Goal: Information Seeking & Learning: Learn about a topic

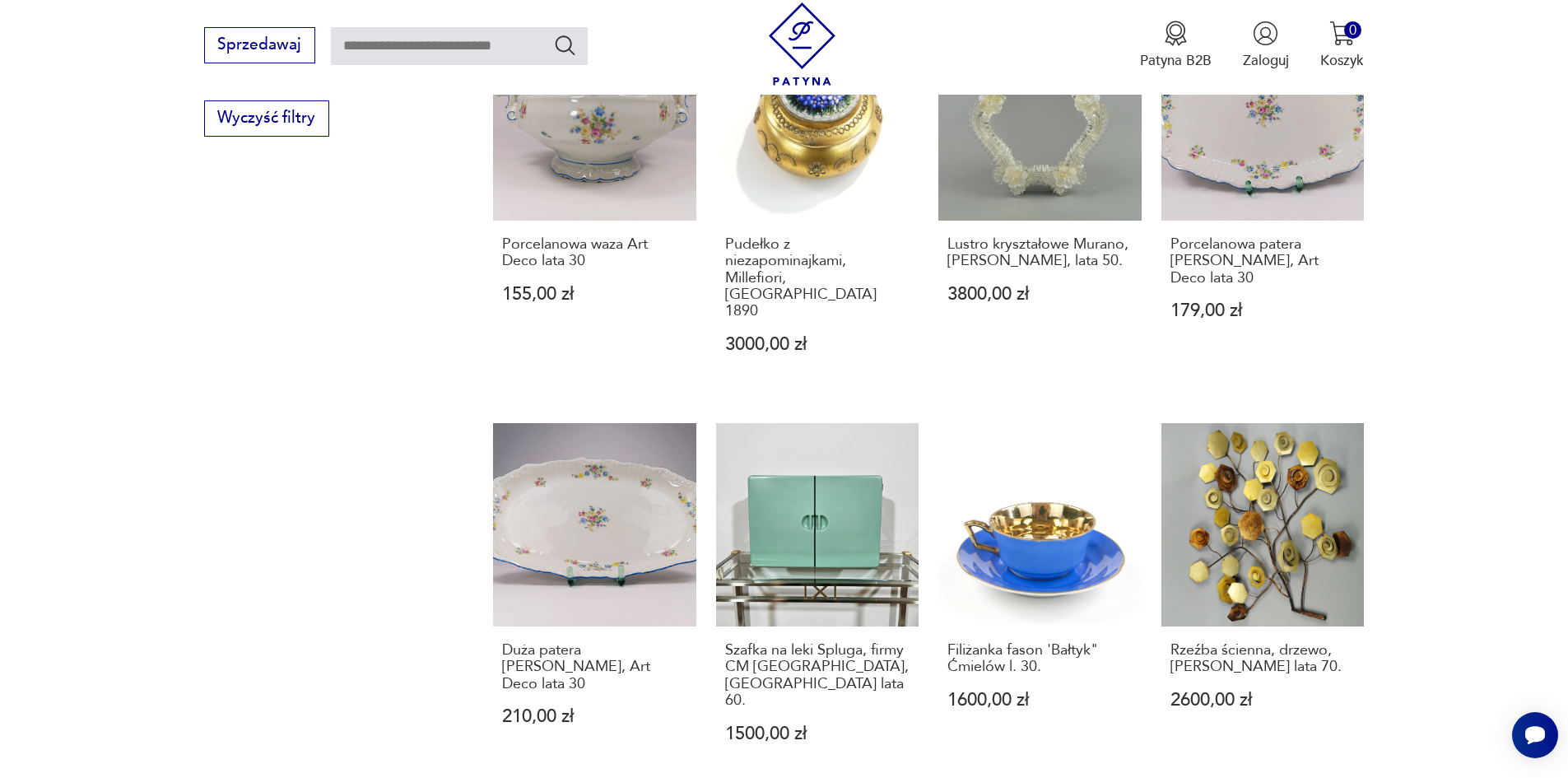
scroll to position [1358, 0]
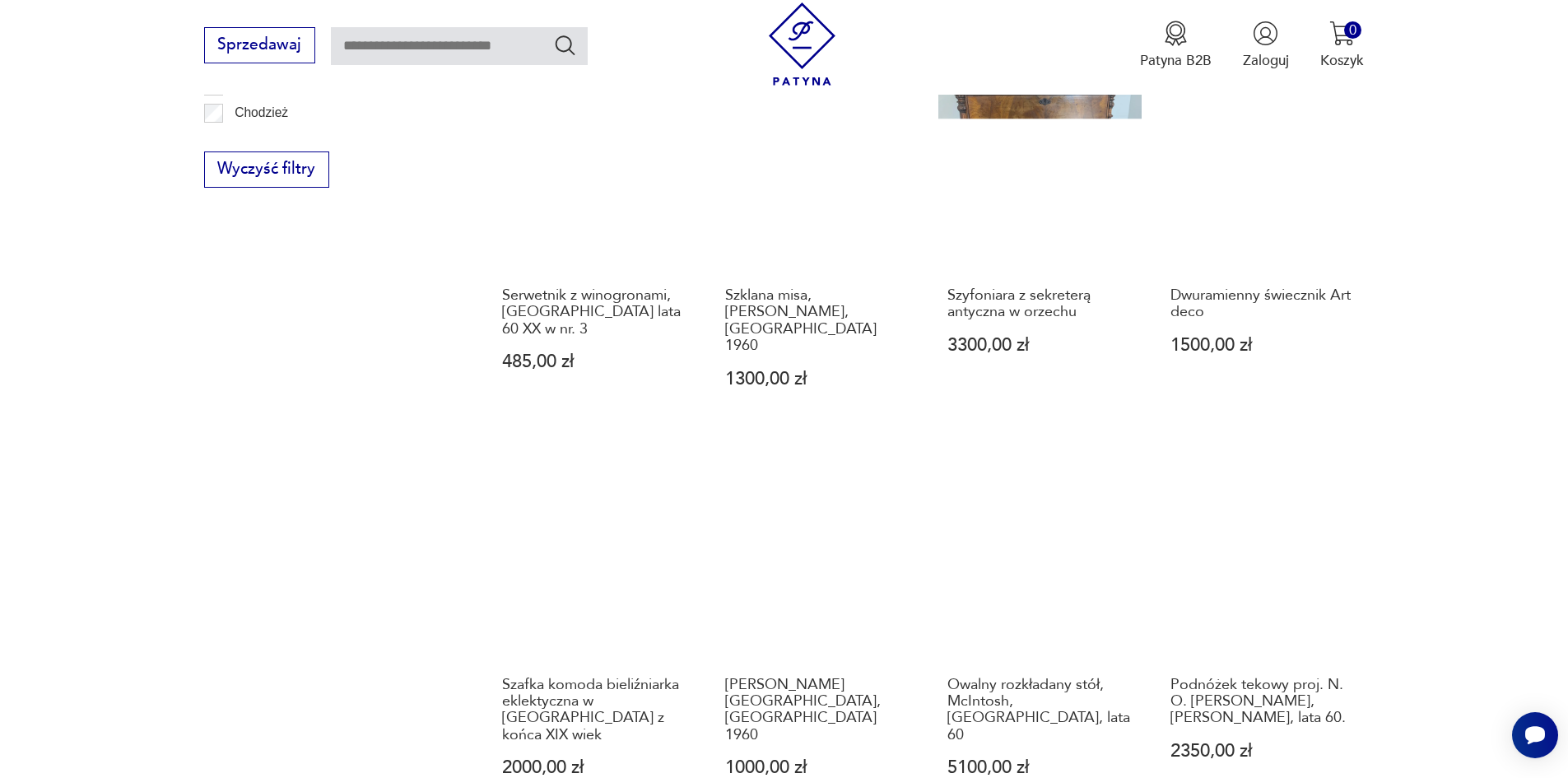
scroll to position [1449, 0]
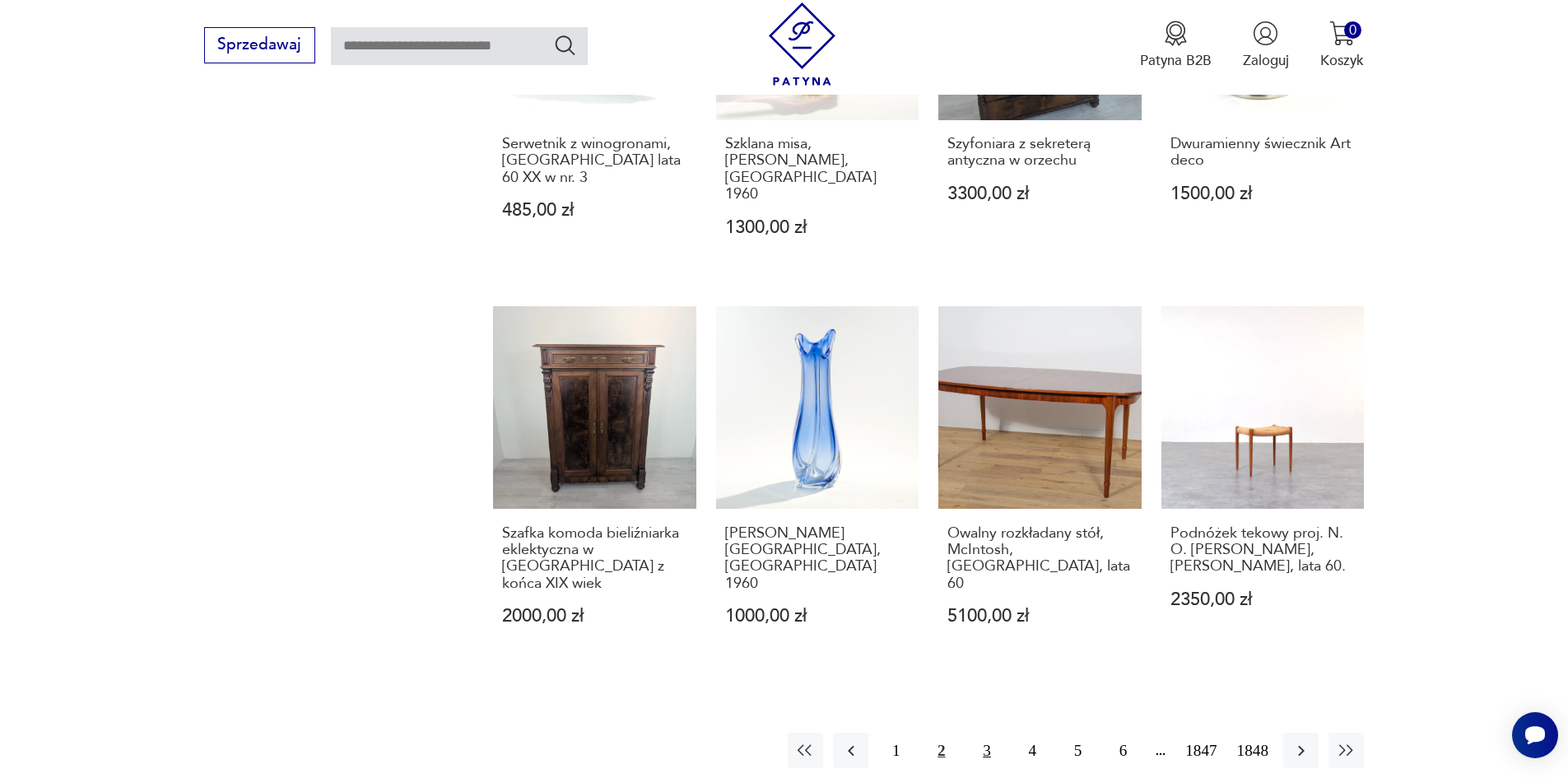
click at [998, 733] on button "3" at bounding box center [987, 751] width 36 height 36
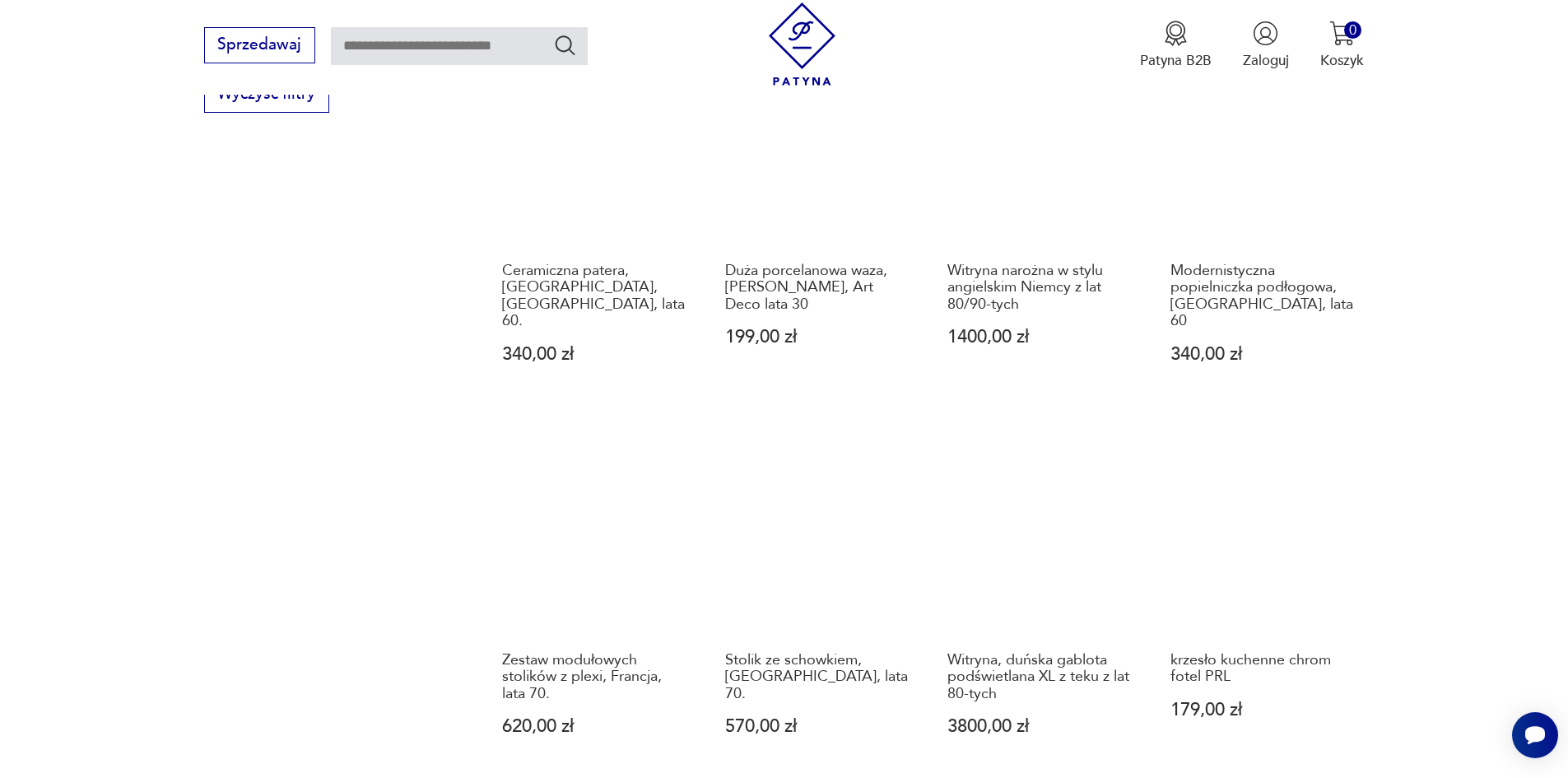
scroll to position [1614, 0]
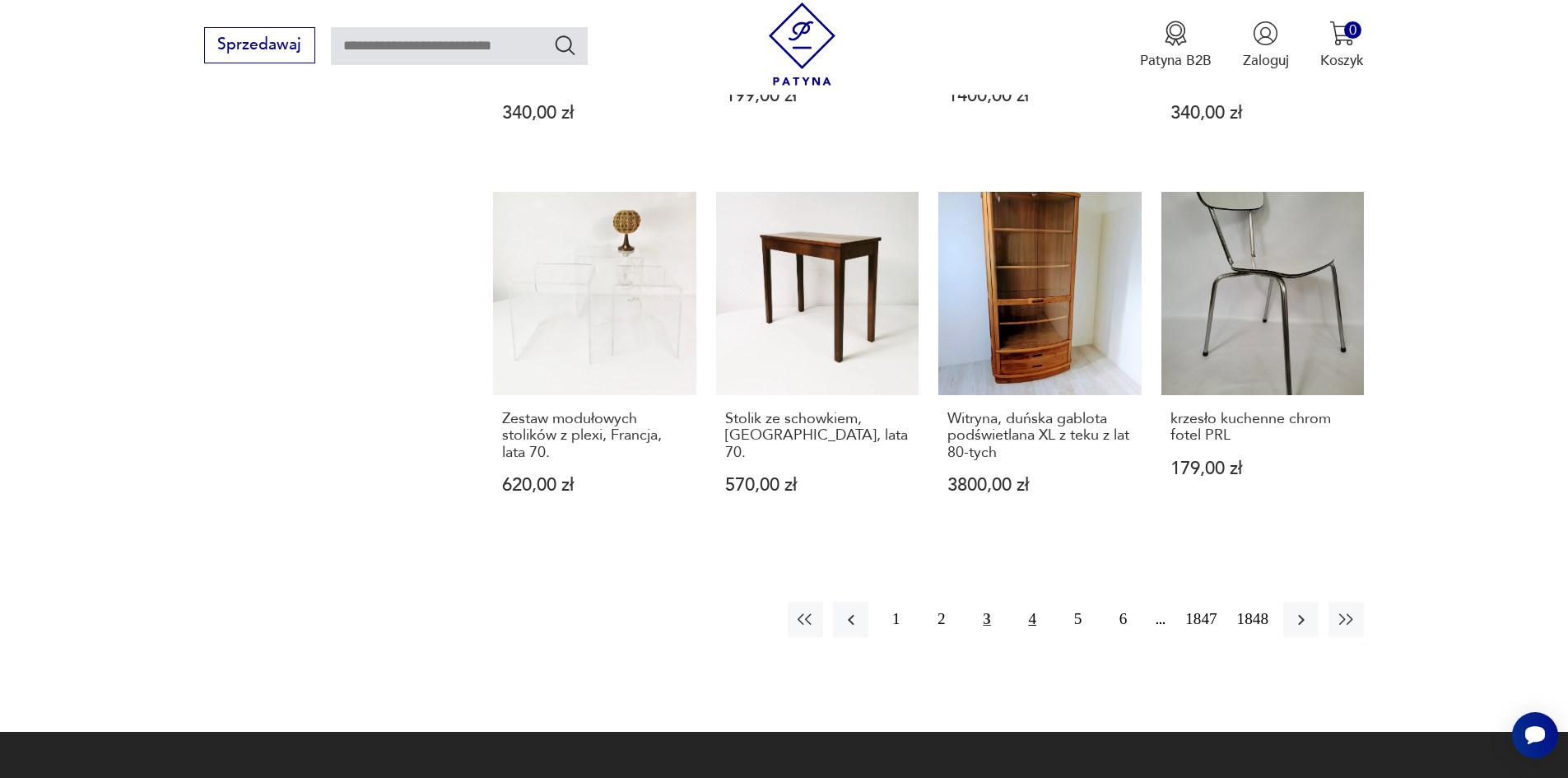
click at [1050, 602] on button "4" at bounding box center [1032, 620] width 36 height 36
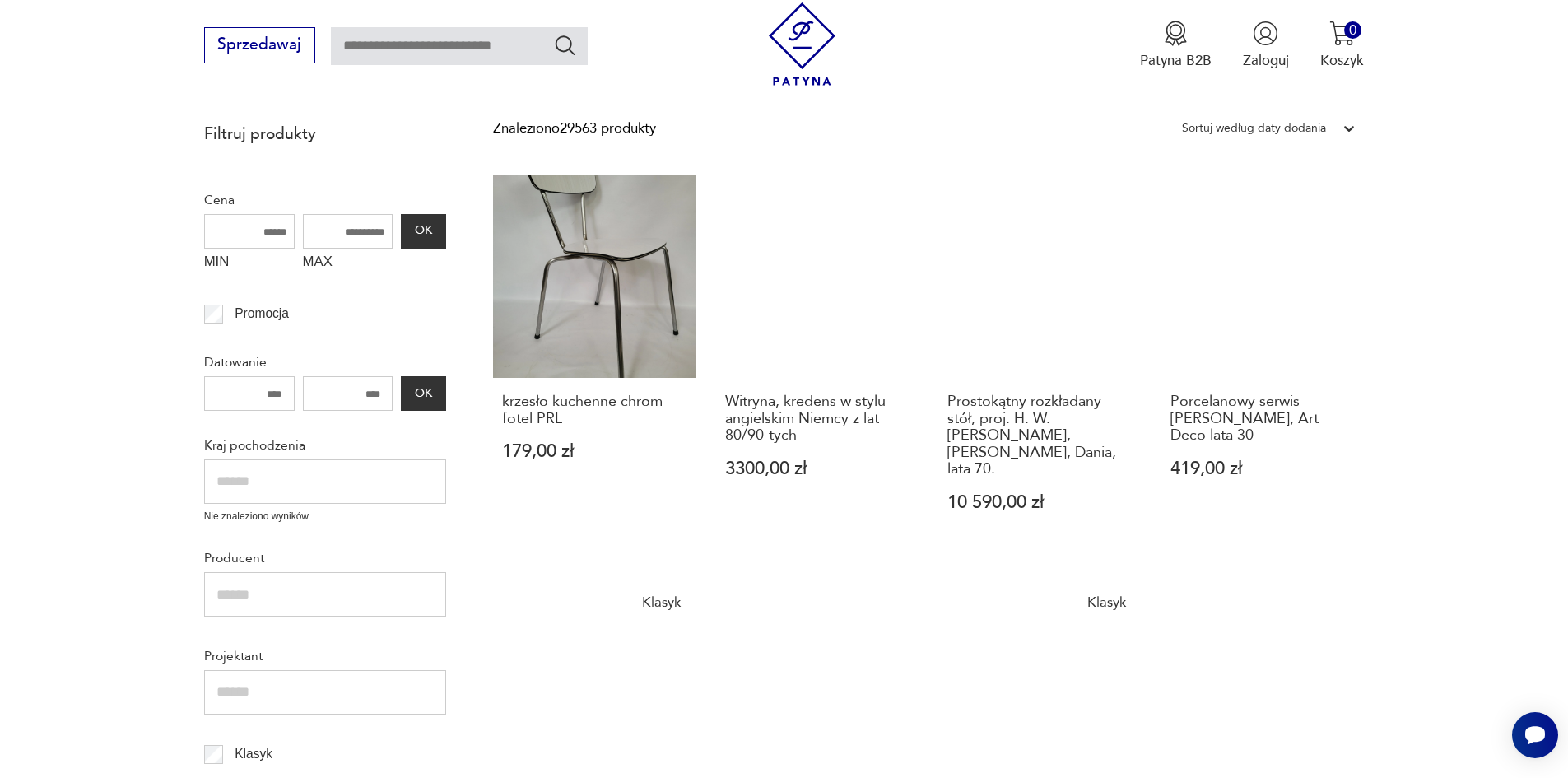
scroll to position [461, 0]
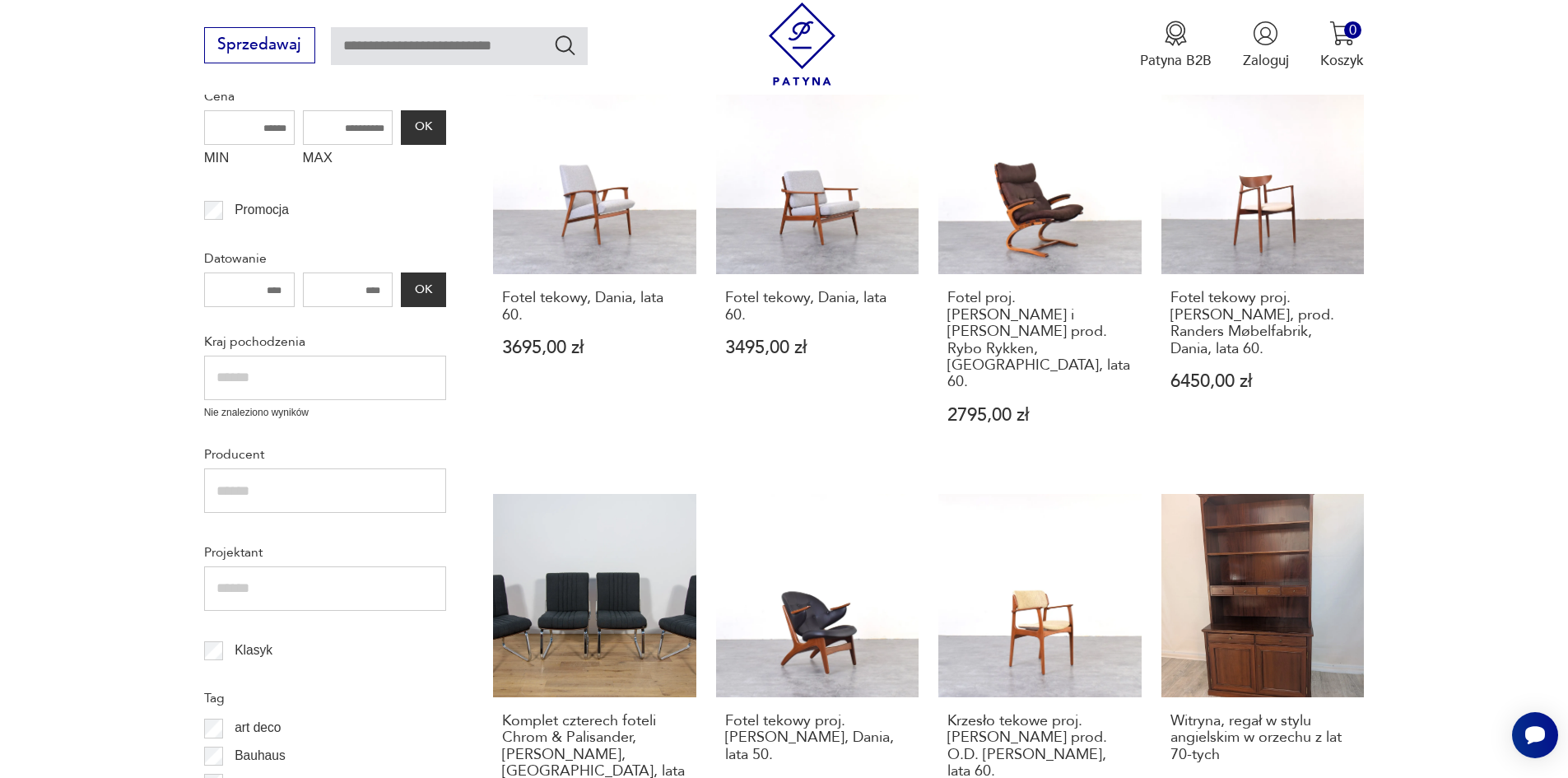
scroll to position [378, 0]
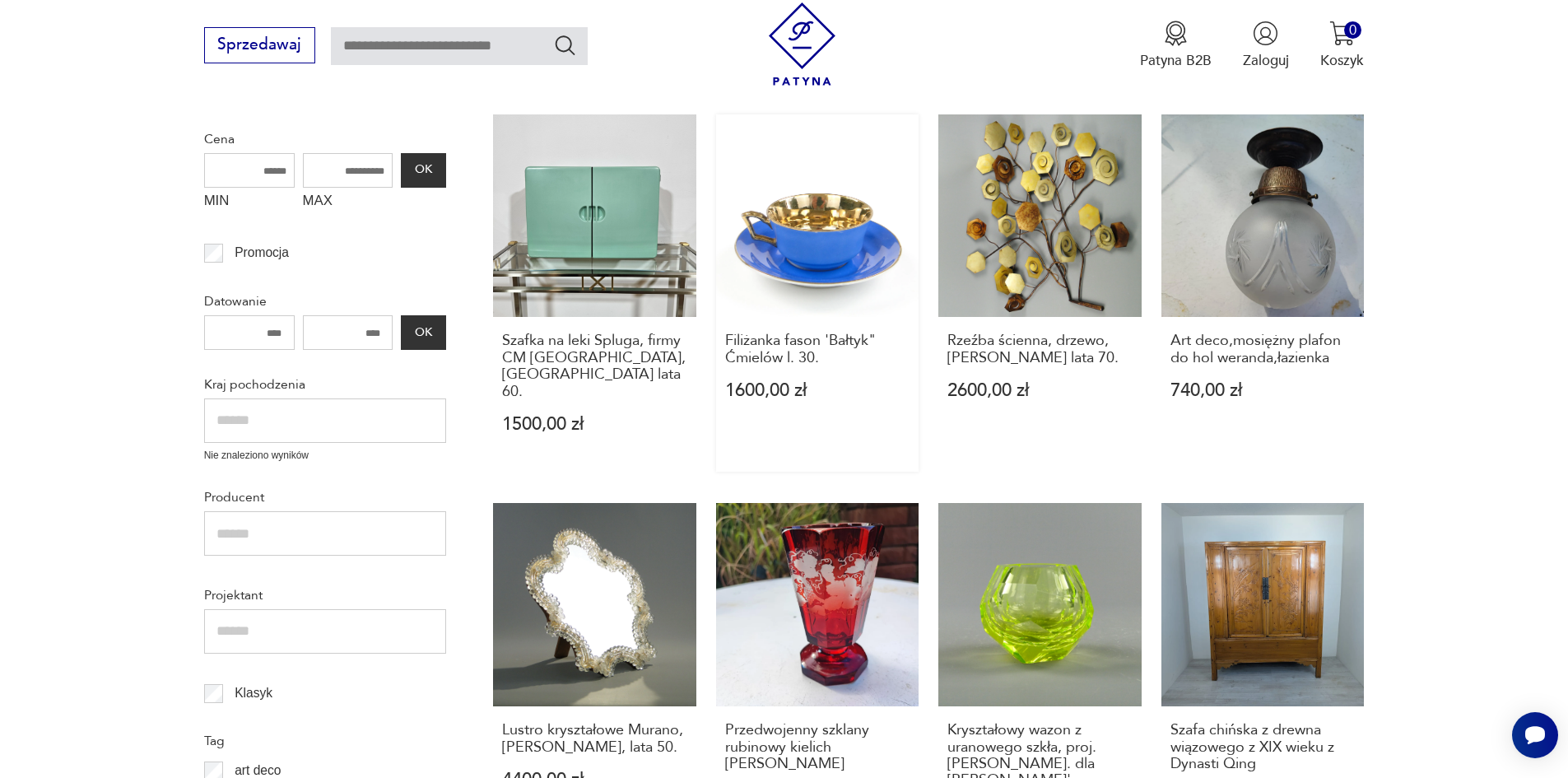
scroll to position [296, 0]
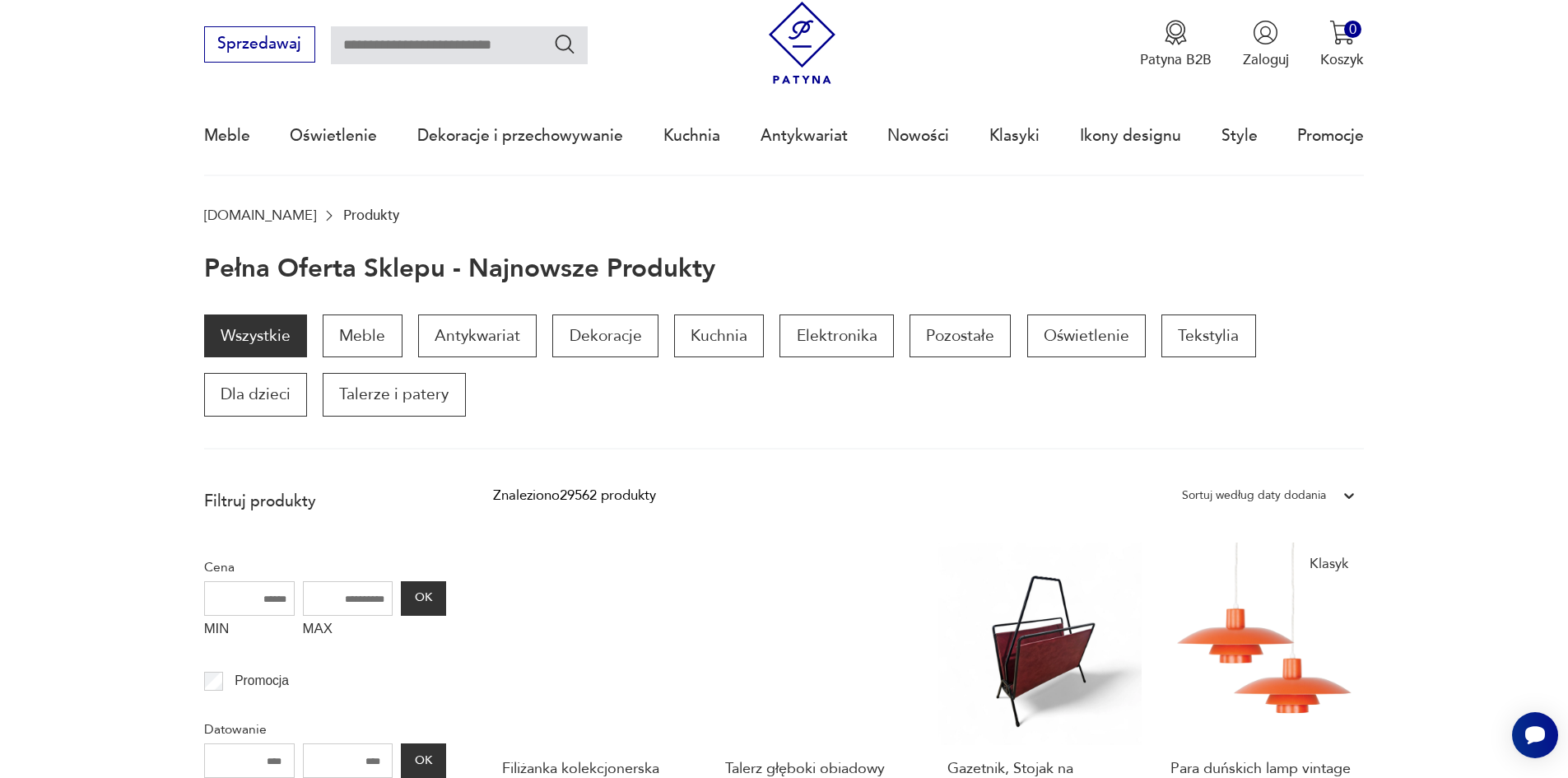
scroll to position [41, 0]
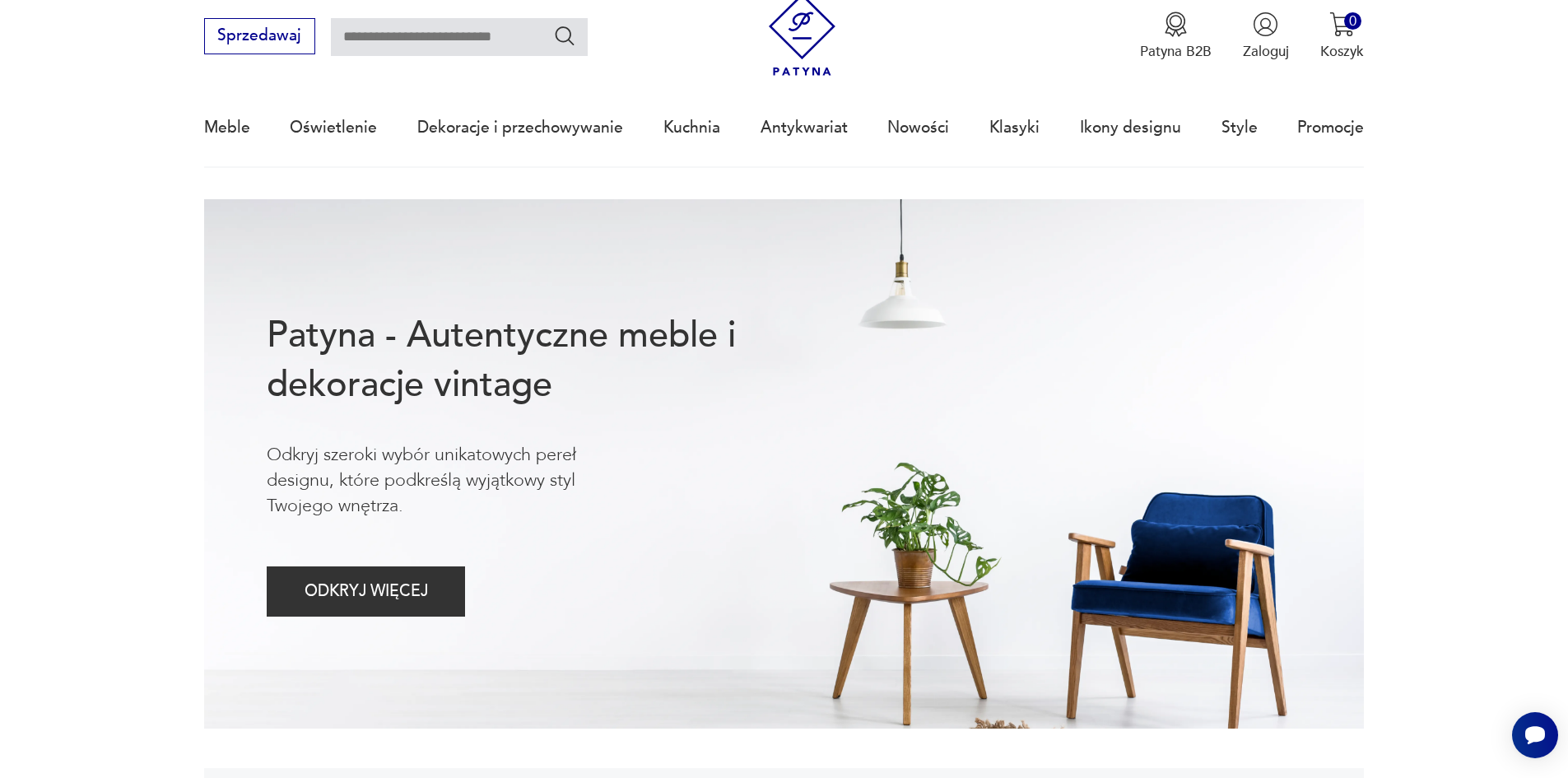
scroll to position [82, 0]
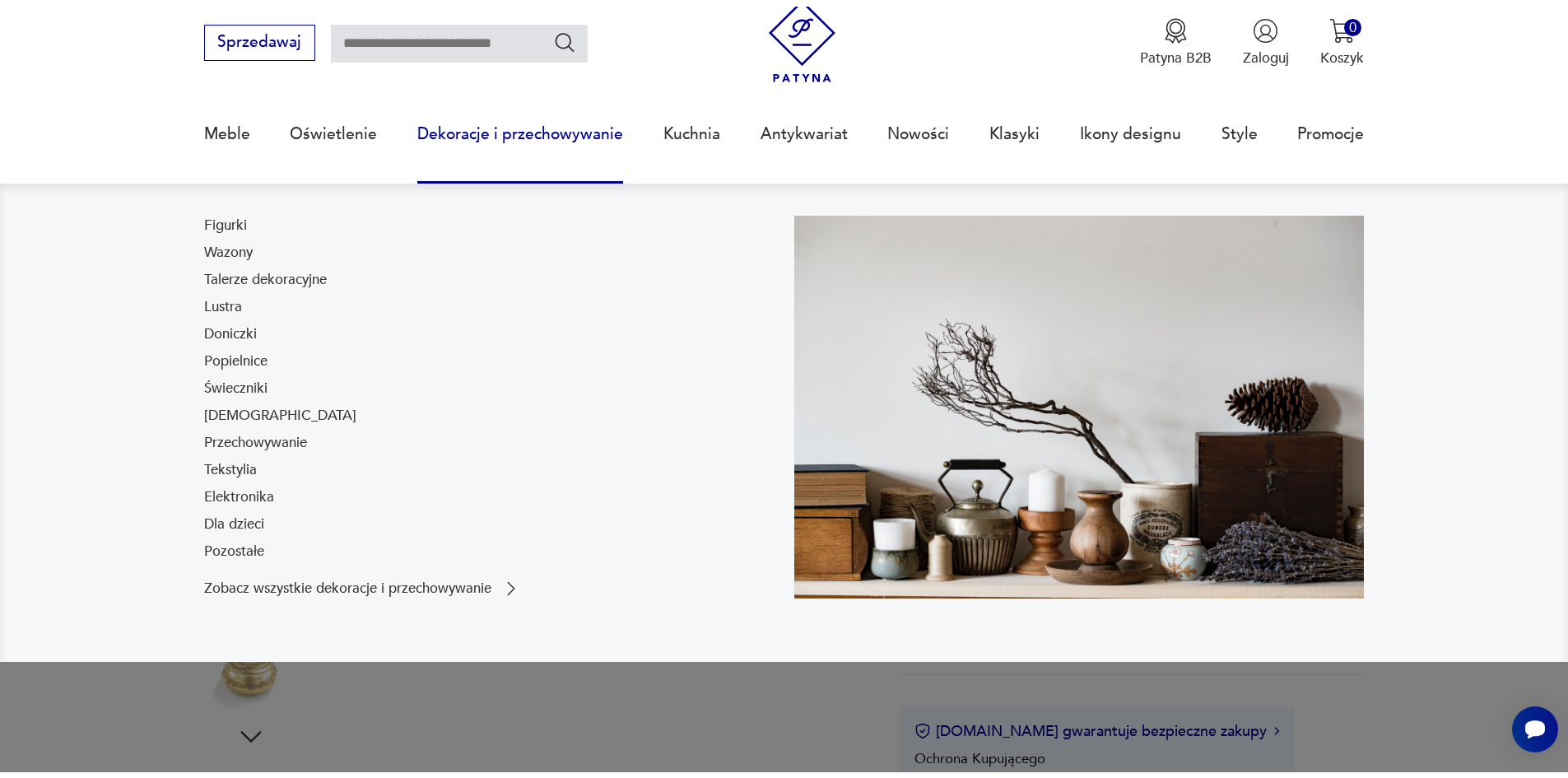
scroll to position [82, 0]
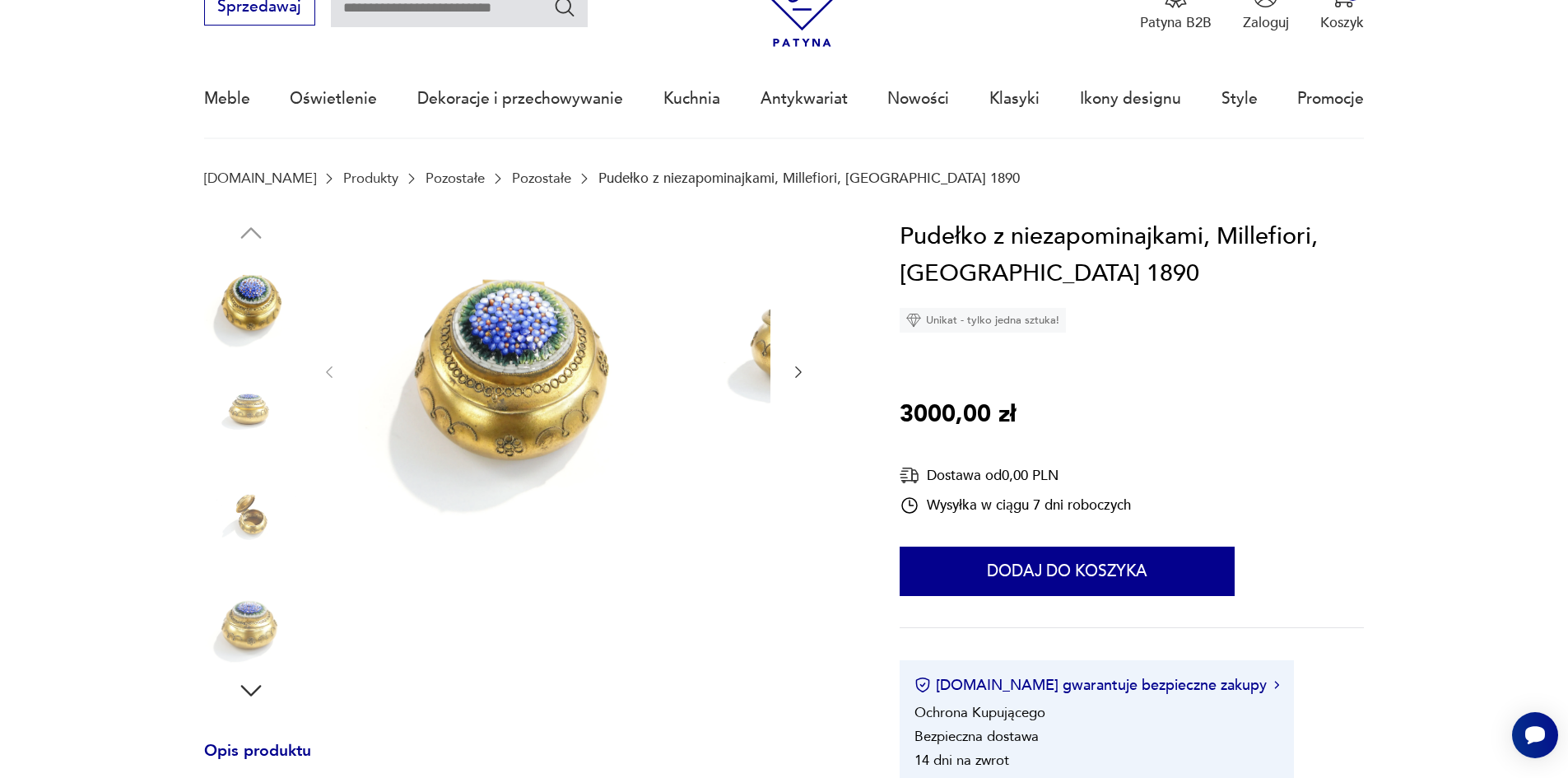
click at [213, 420] on img at bounding box center [250, 407] width 94 height 94
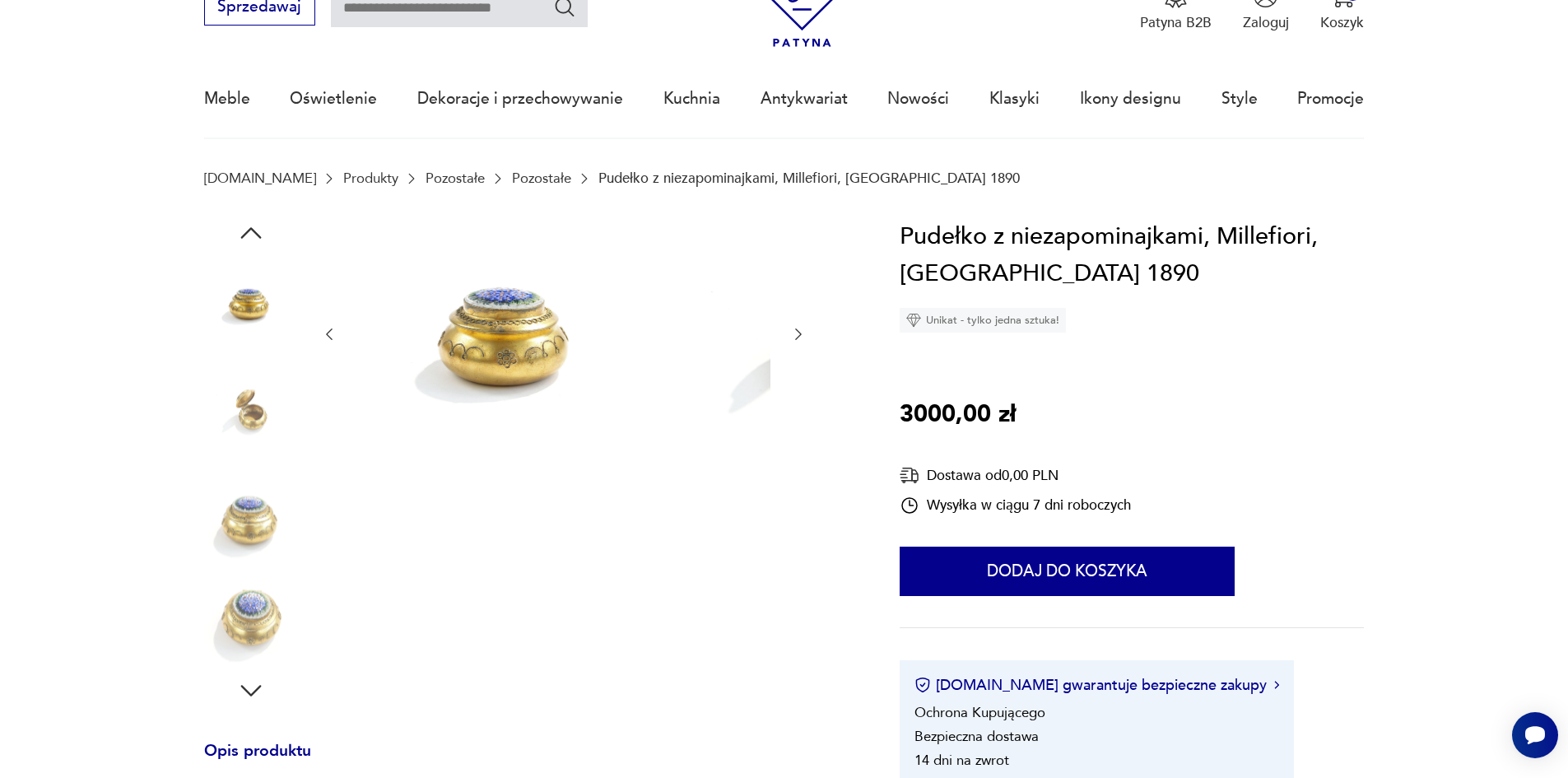
click at [217, 428] on img at bounding box center [250, 407] width 94 height 94
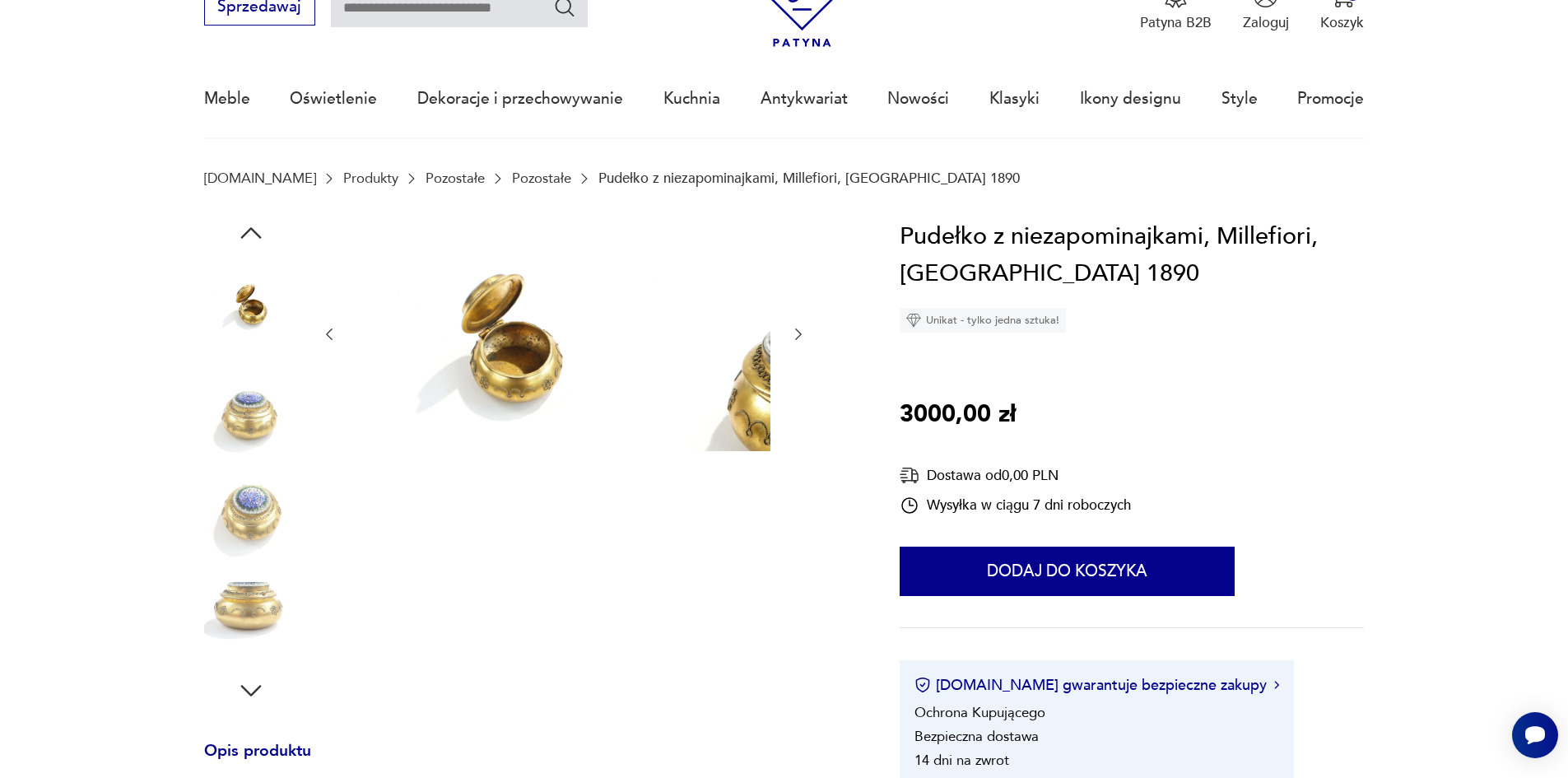
click at [226, 458] on div at bounding box center [250, 409] width 94 height 97
click at [220, 419] on img at bounding box center [250, 407] width 94 height 94
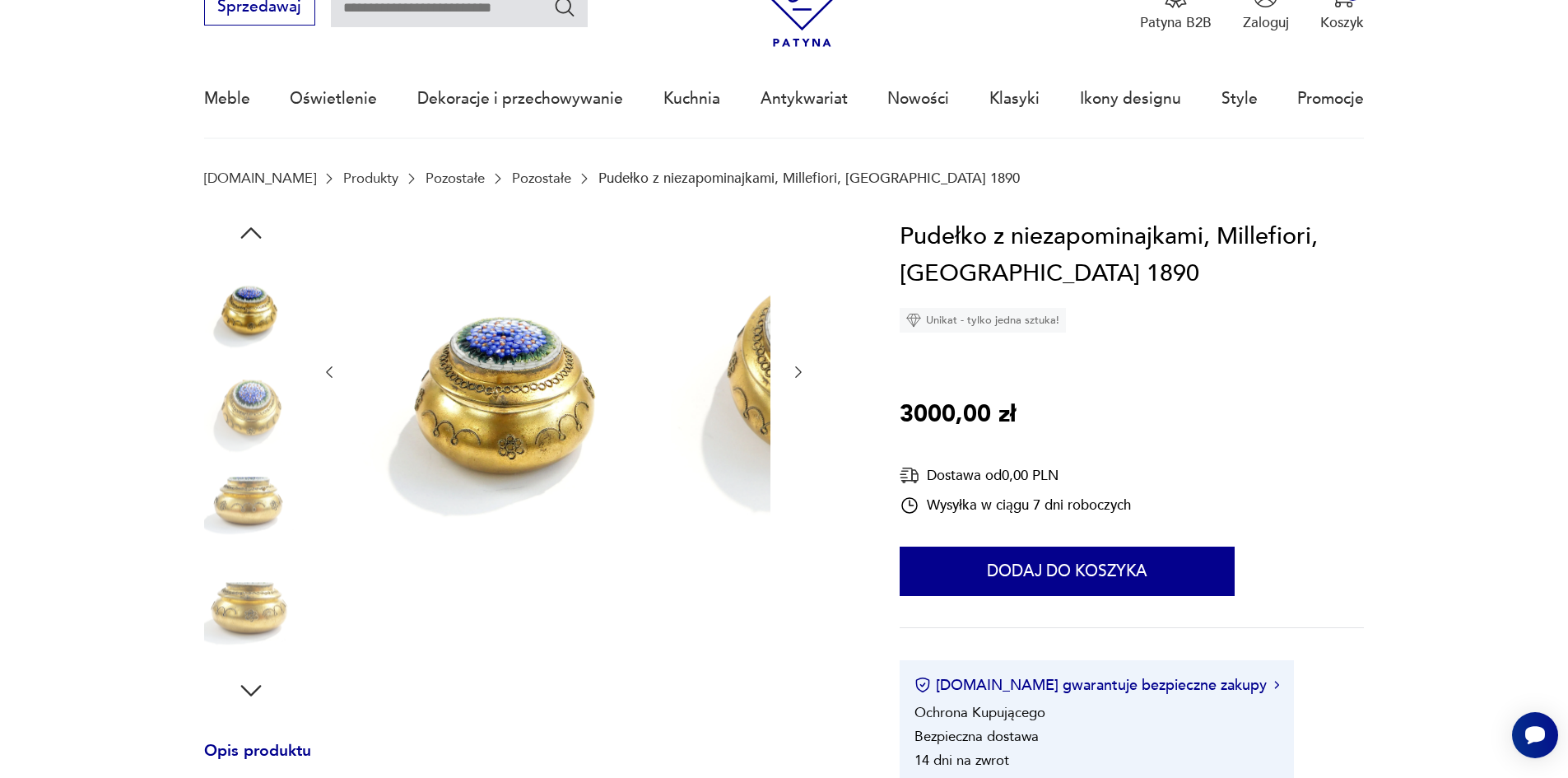
click at [219, 453] on img at bounding box center [250, 407] width 94 height 94
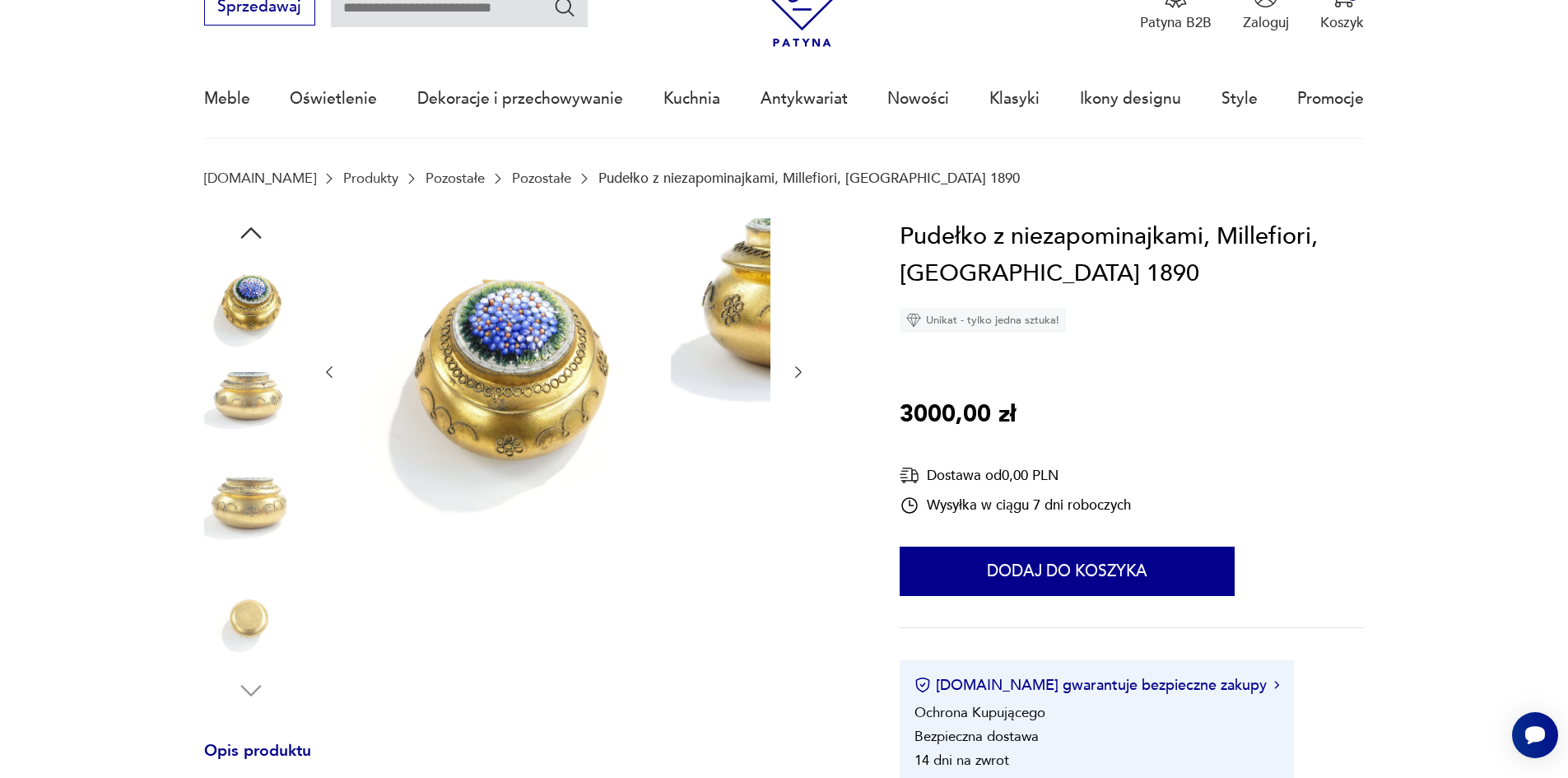
click at [240, 503] on img at bounding box center [250, 513] width 94 height 94
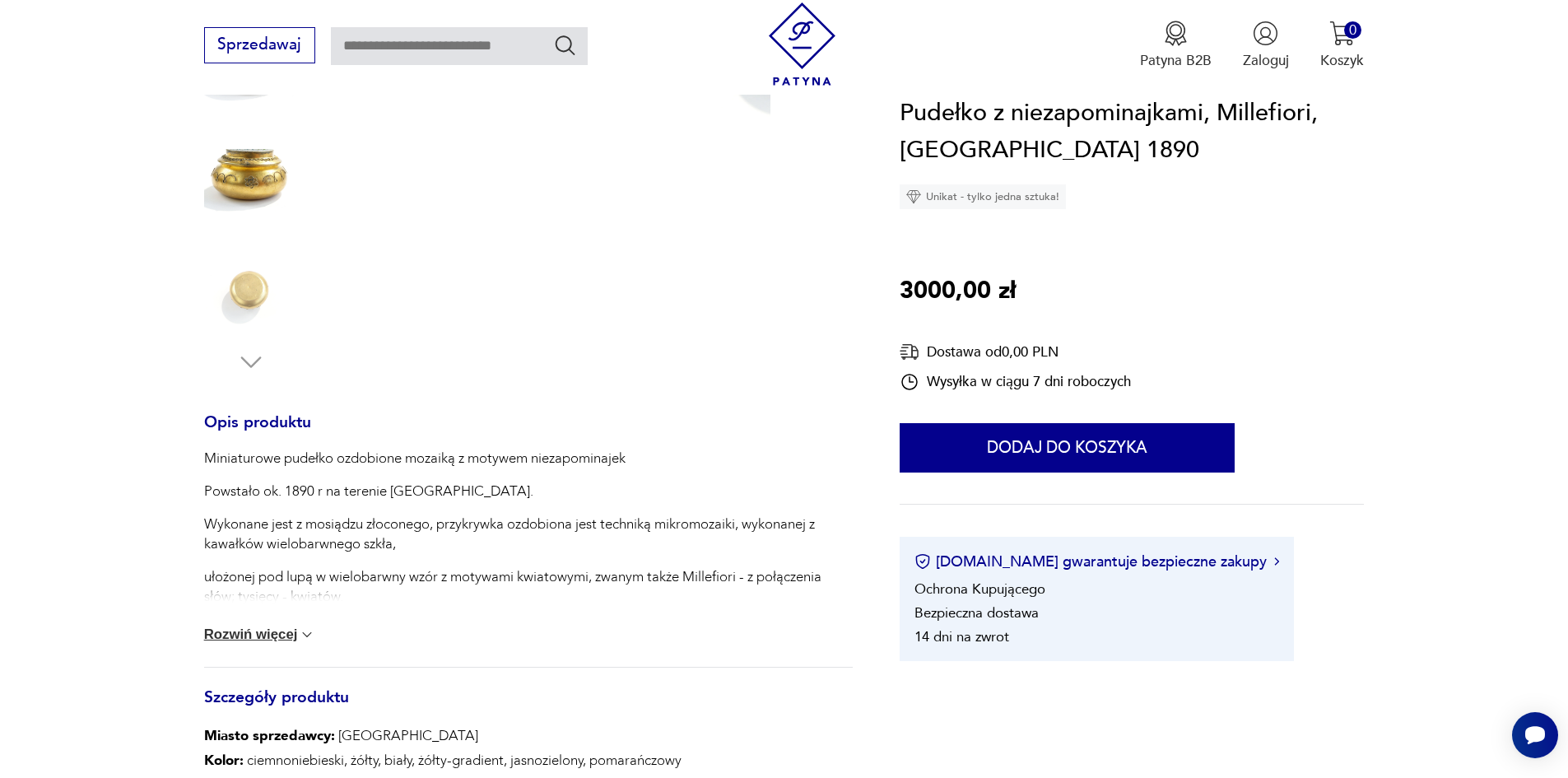
scroll to position [411, 0]
click at [229, 643] on button "Rozwiń więcej" at bounding box center [260, 633] width 112 height 16
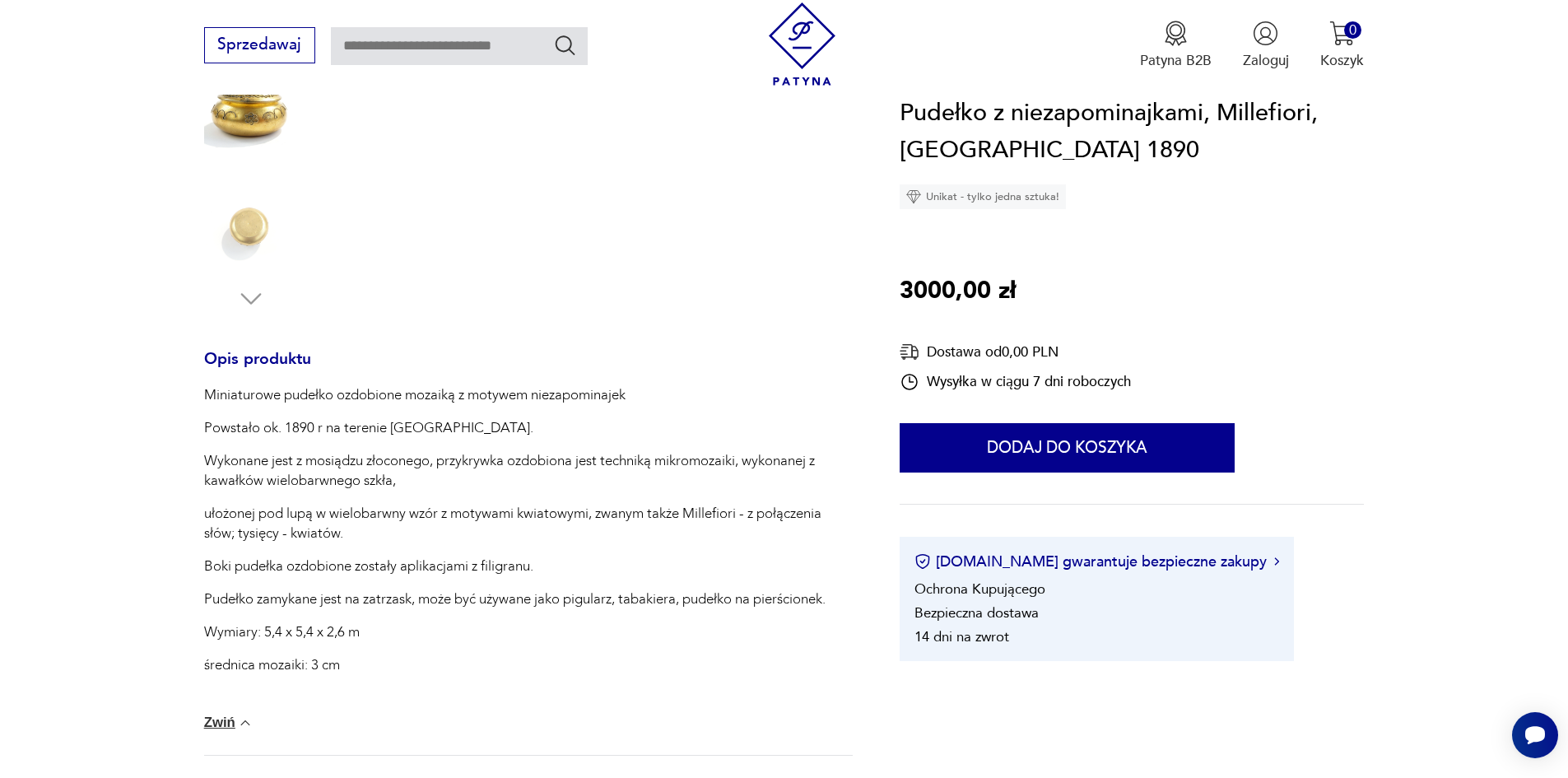
scroll to position [577, 0]
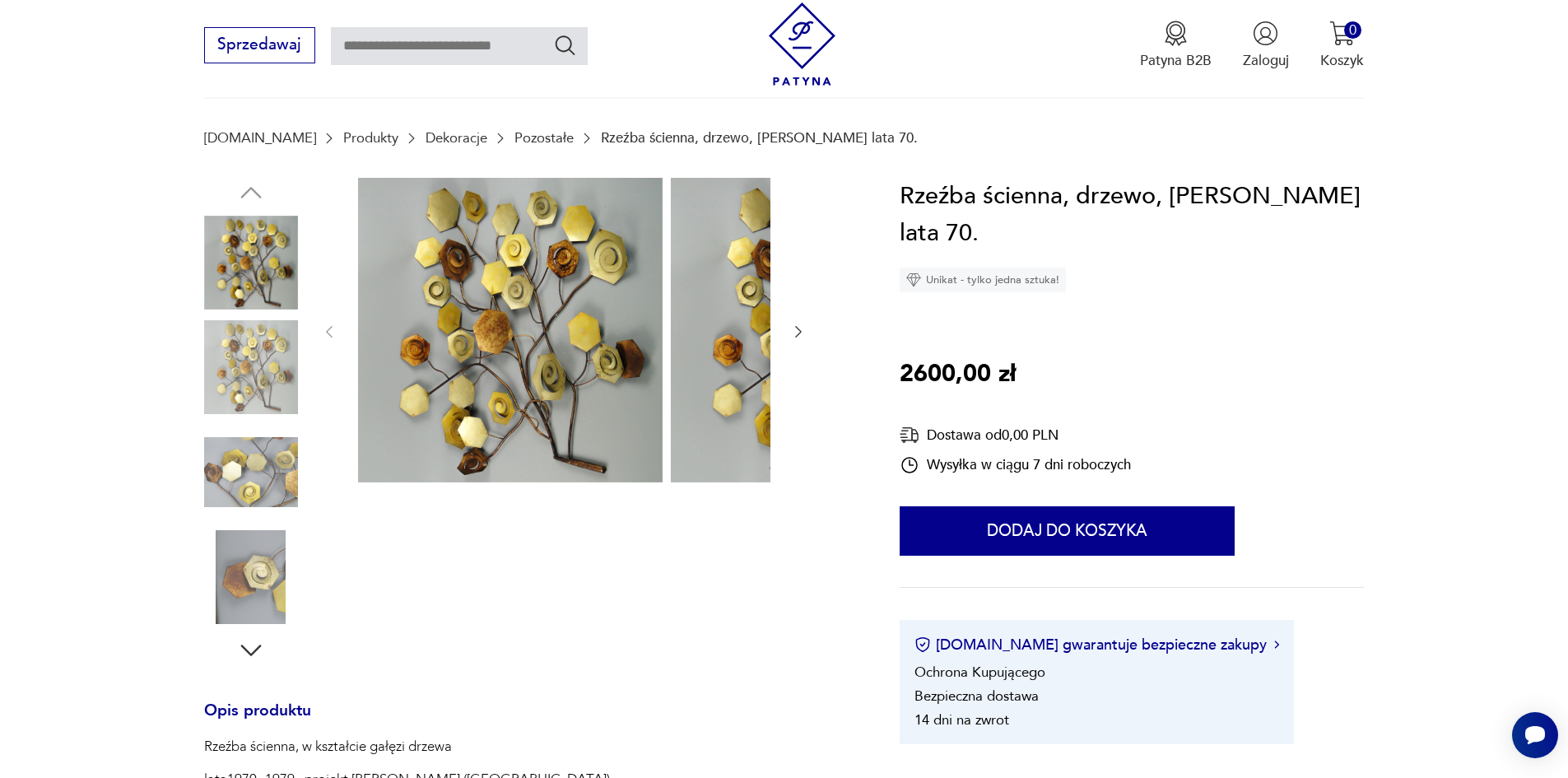
scroll to position [82, 0]
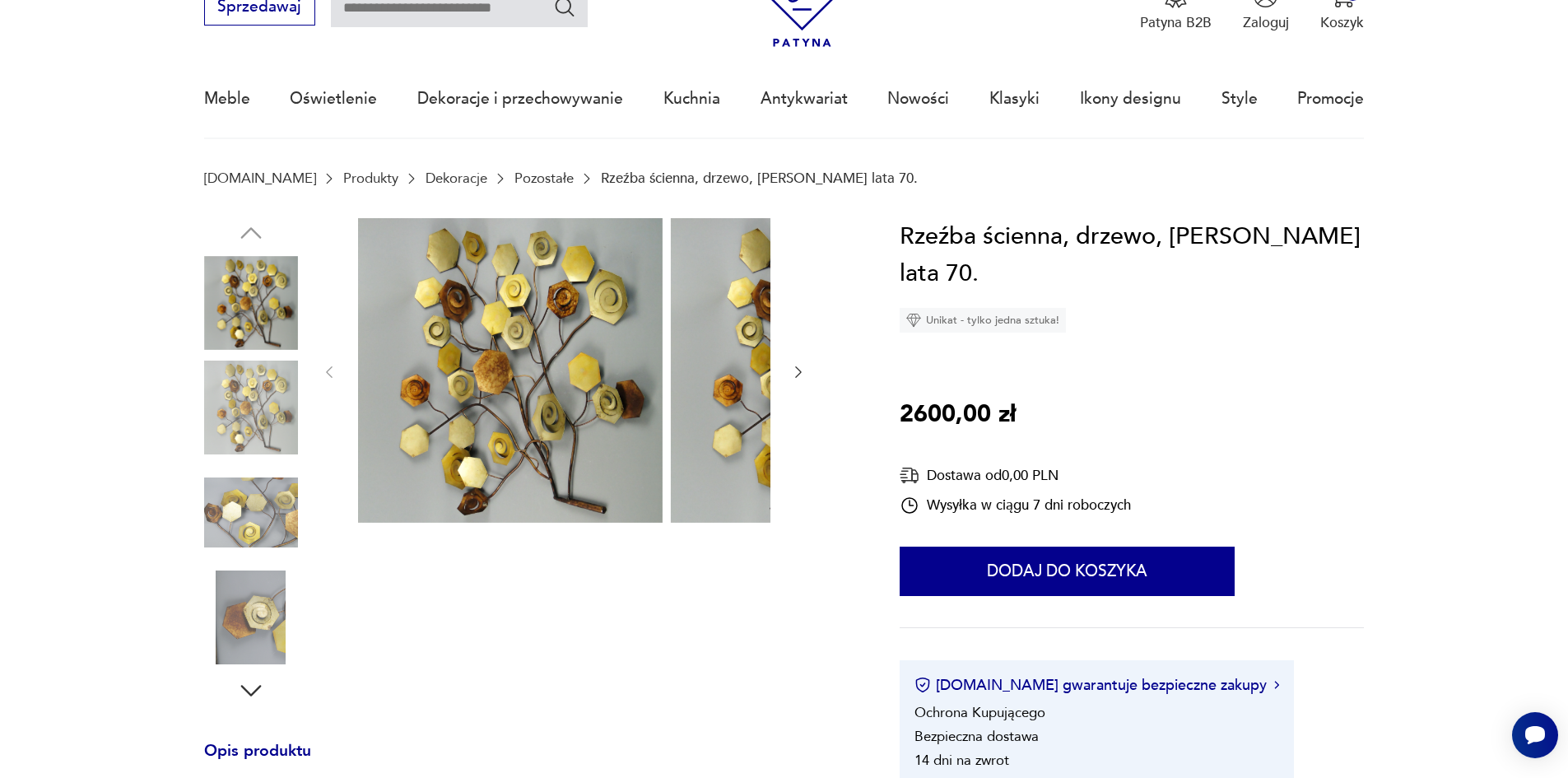
click at [216, 431] on img at bounding box center [250, 407] width 94 height 94
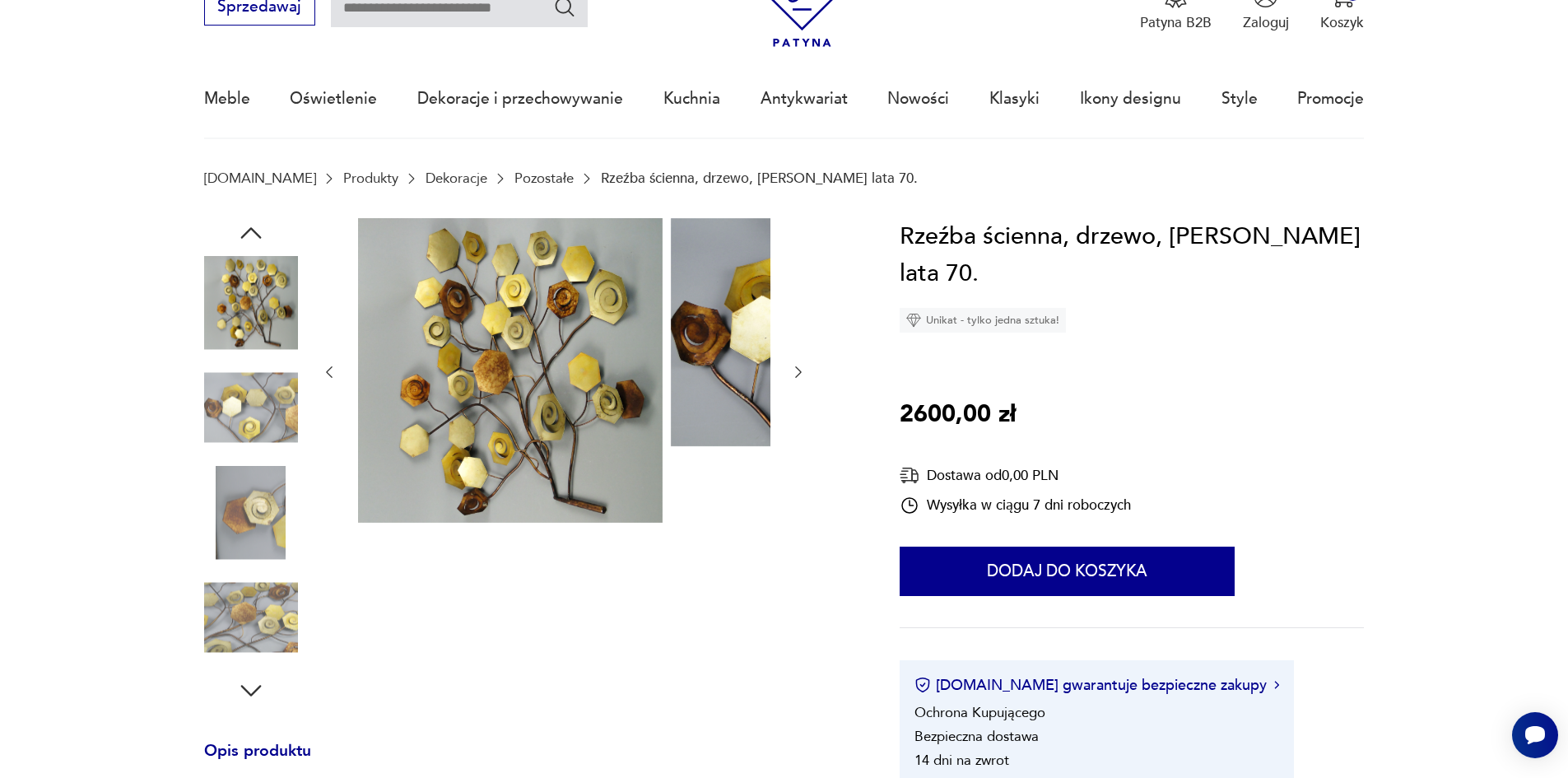
click at [227, 436] on img at bounding box center [250, 407] width 94 height 94
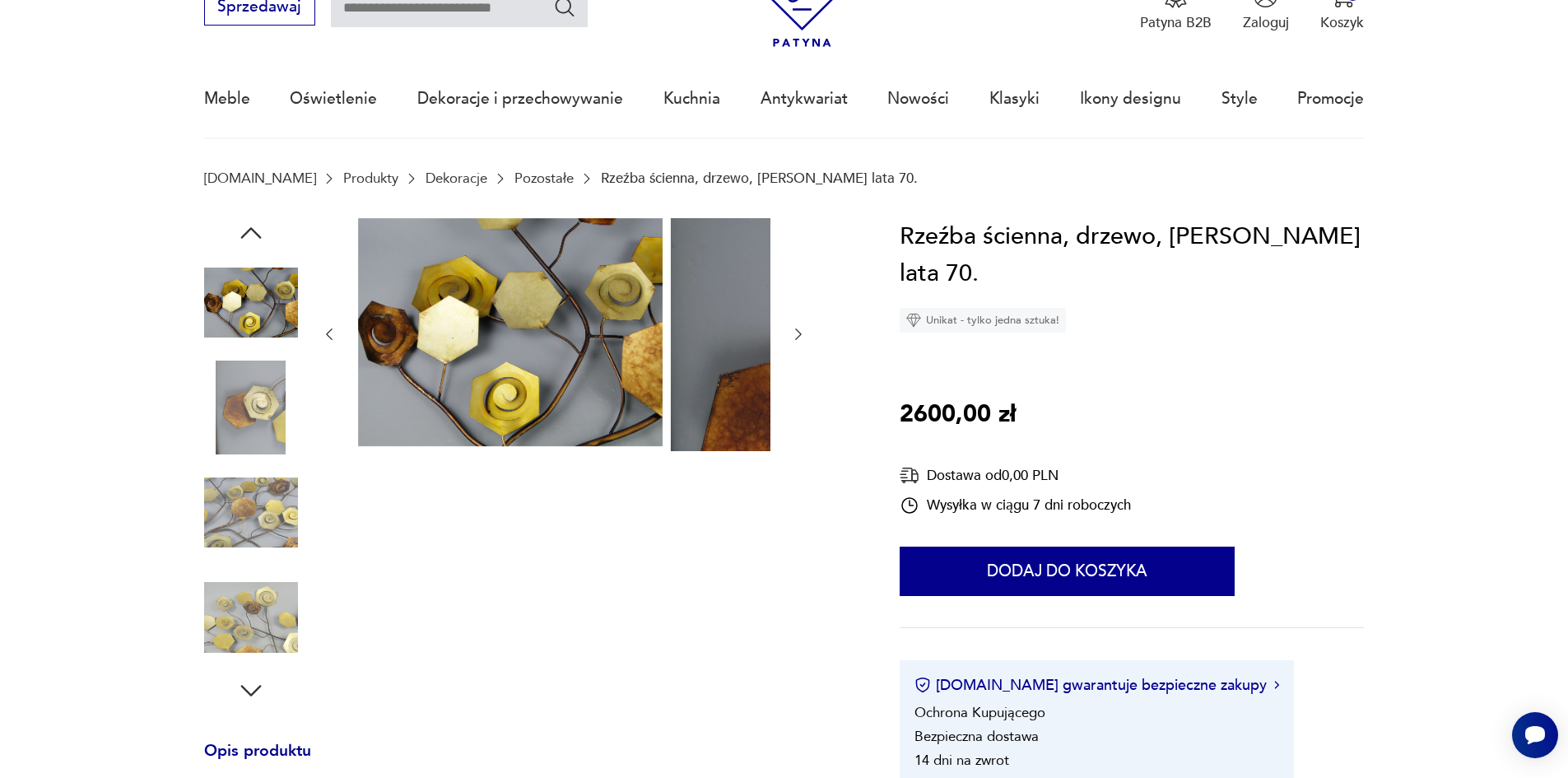
click at [226, 450] on img at bounding box center [250, 407] width 94 height 94
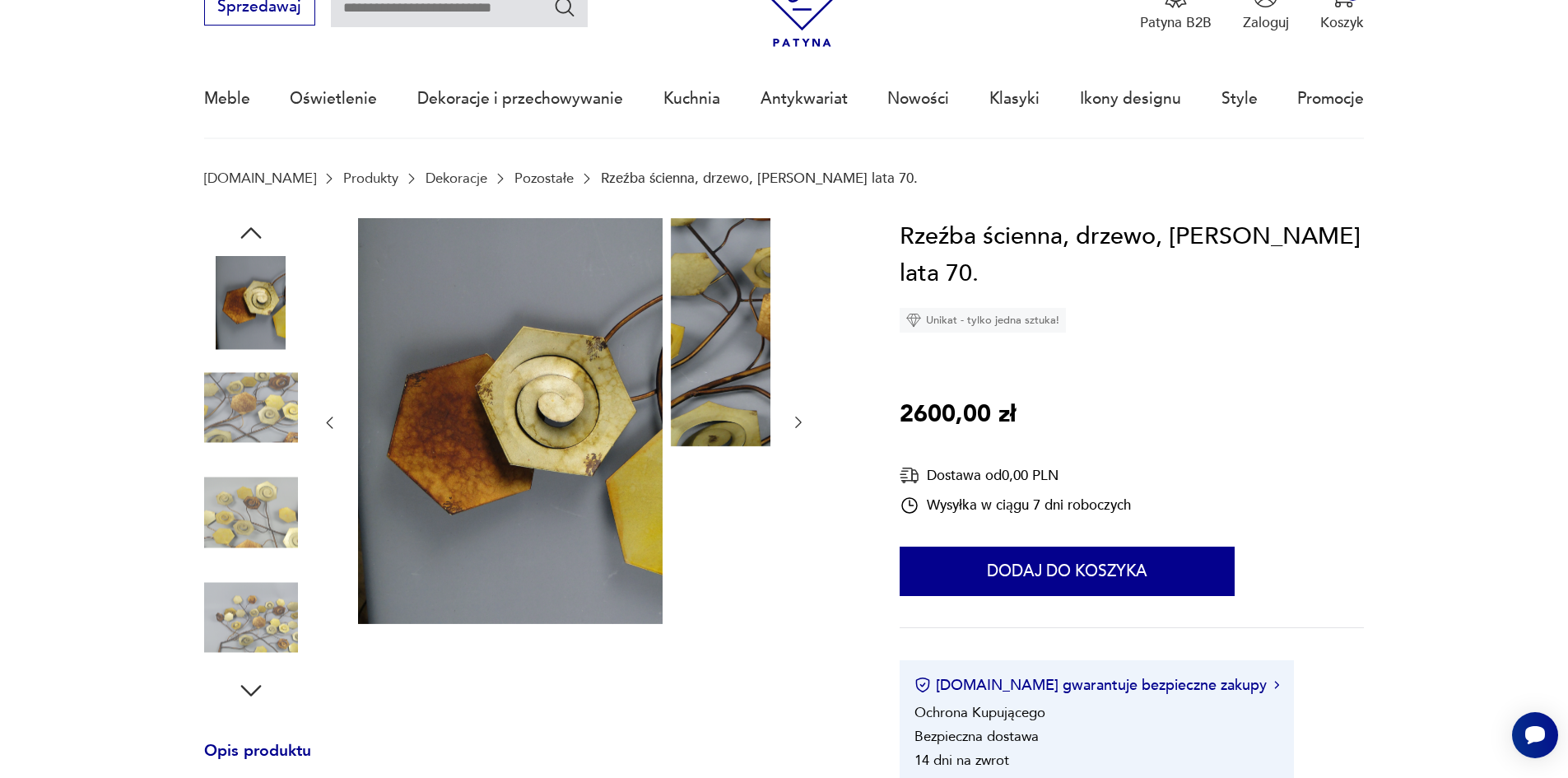
click at [227, 485] on img at bounding box center [250, 513] width 94 height 94
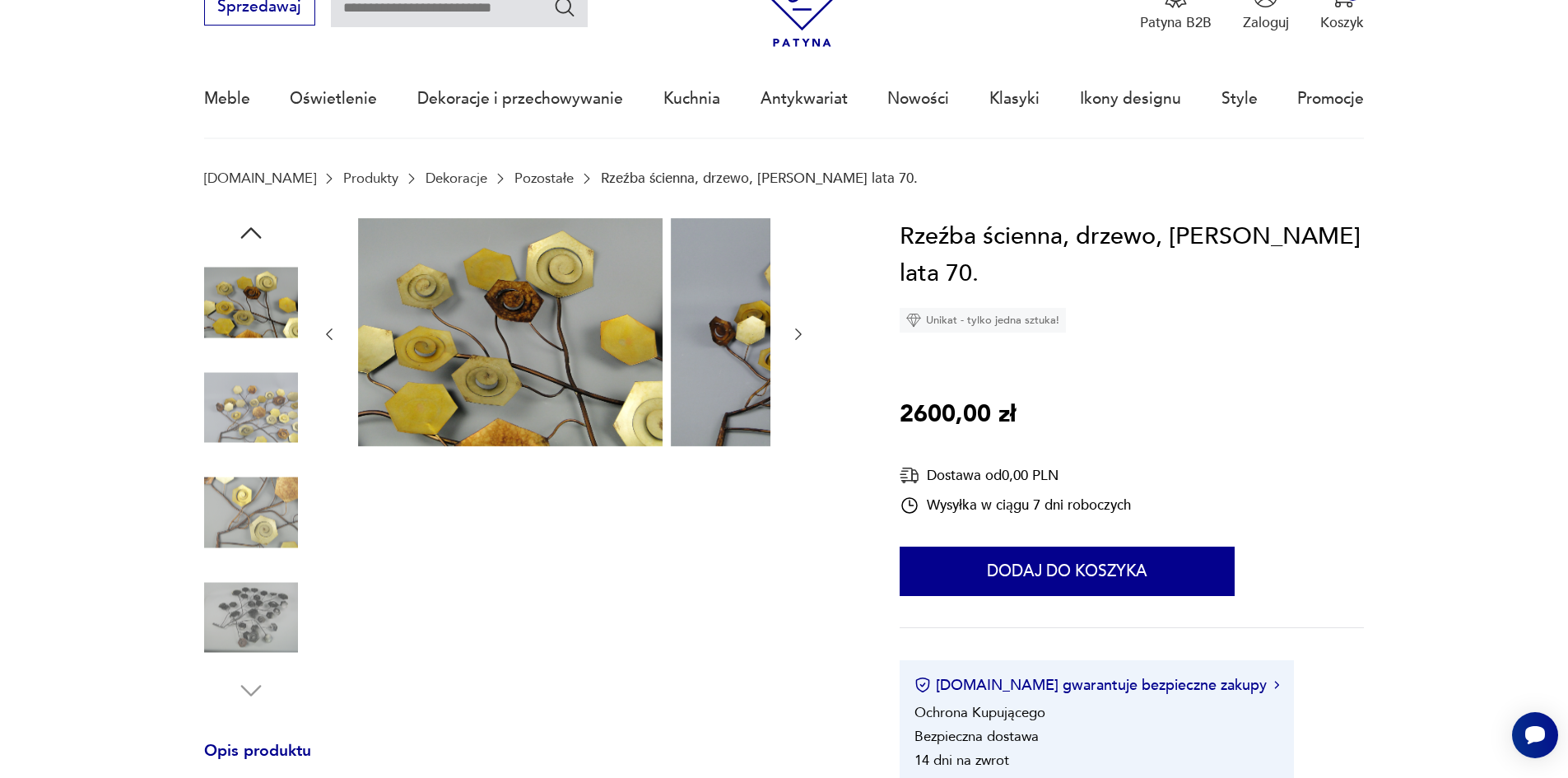
click at [234, 516] on img at bounding box center [250, 513] width 94 height 94
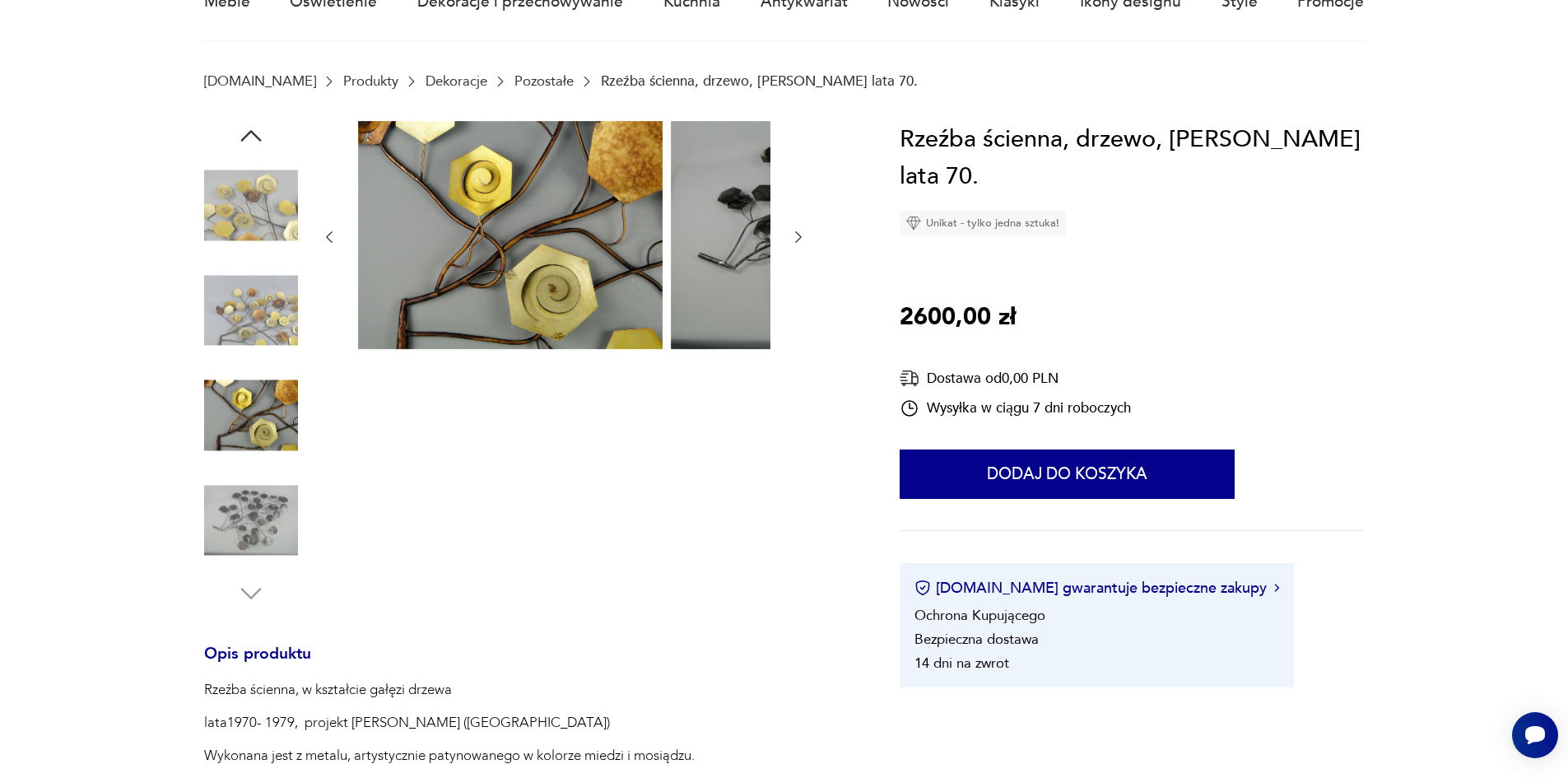
scroll to position [329, 0]
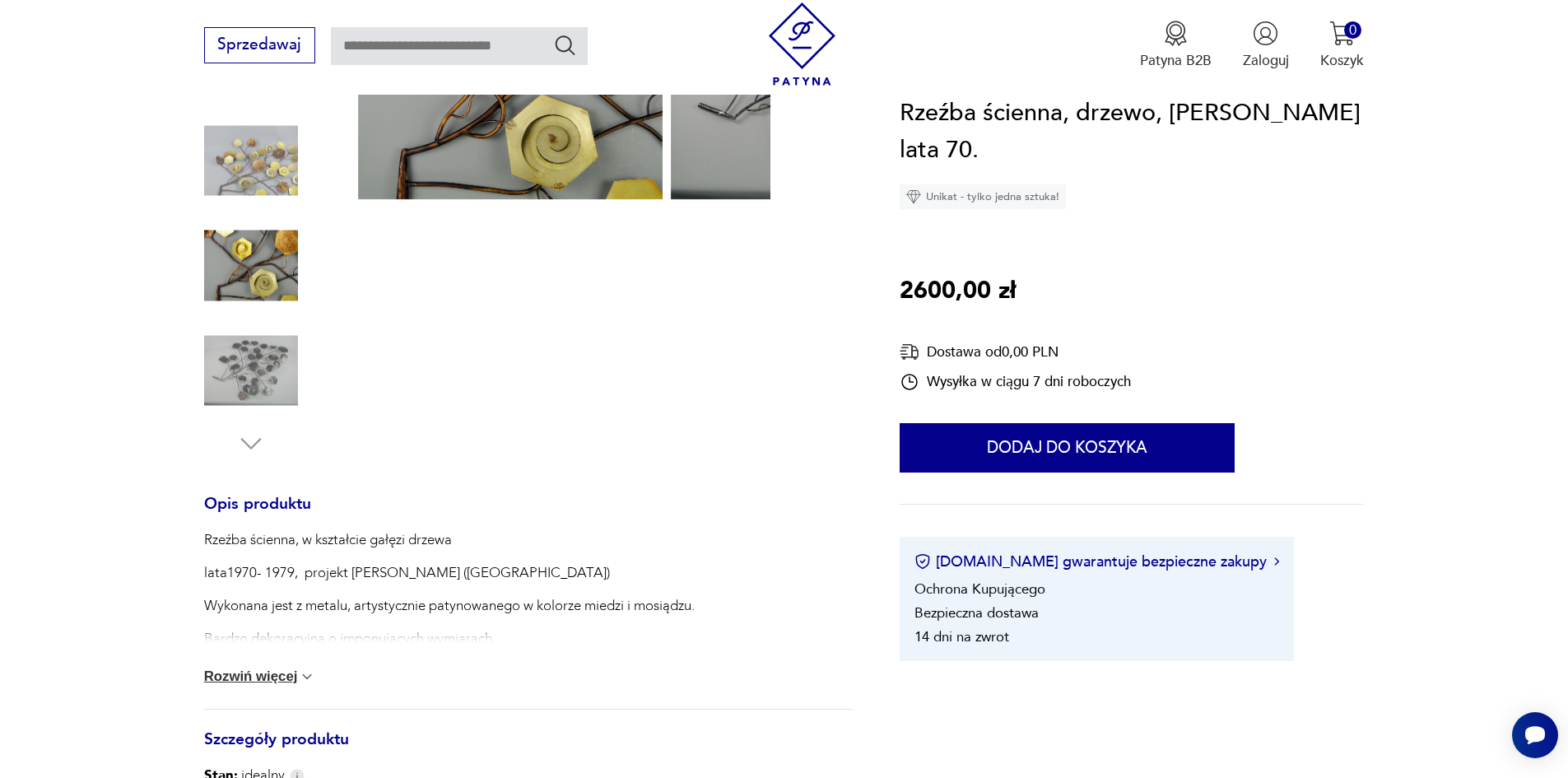
click at [241, 678] on div "Rzeźba ścienna, w kształcie gałęzi drzewa lata1970- 1979, projekt Curtis Jare (…" at bounding box center [528, 619] width 648 height 179
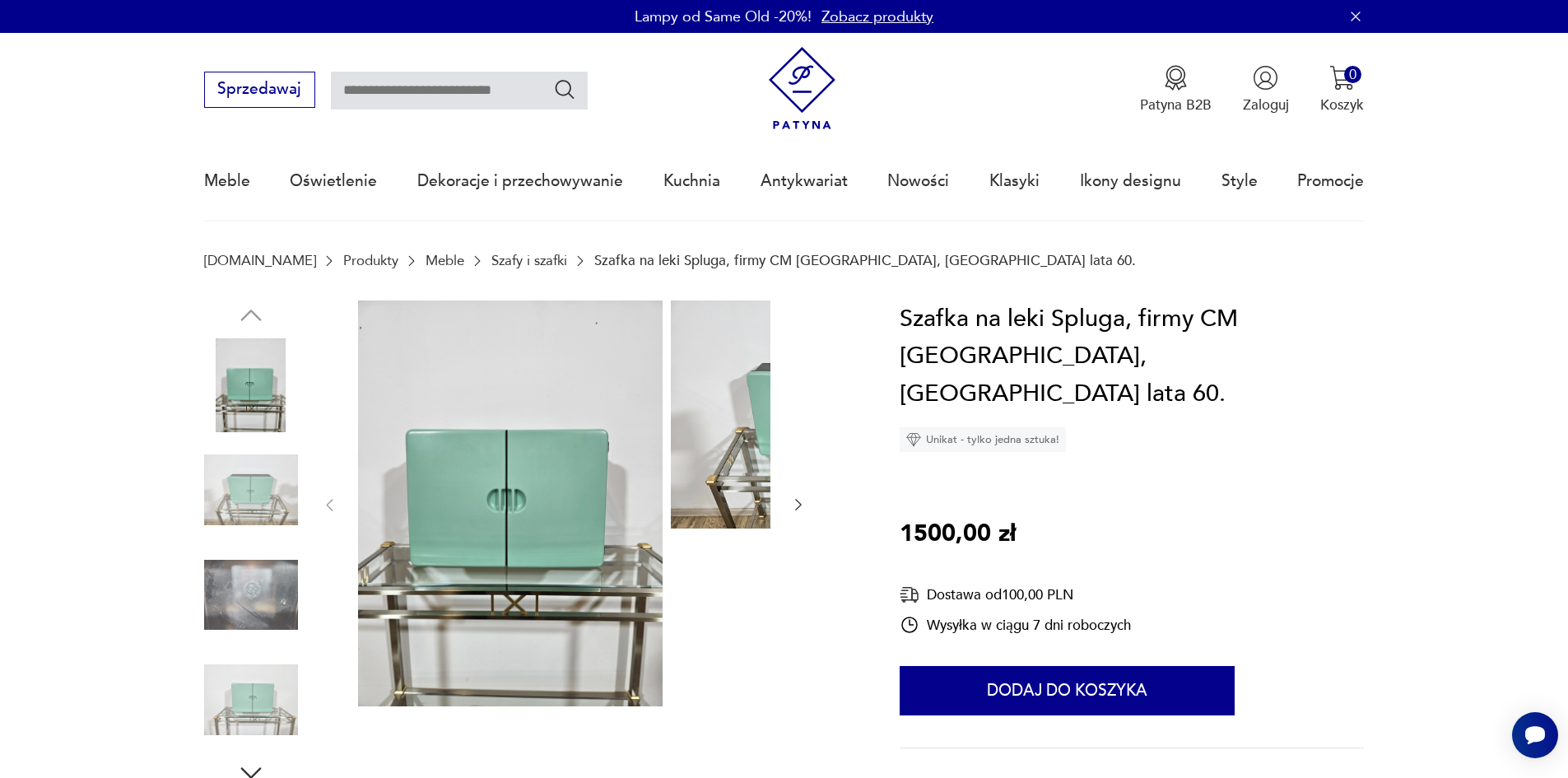
click at [218, 473] on img at bounding box center [250, 489] width 94 height 94
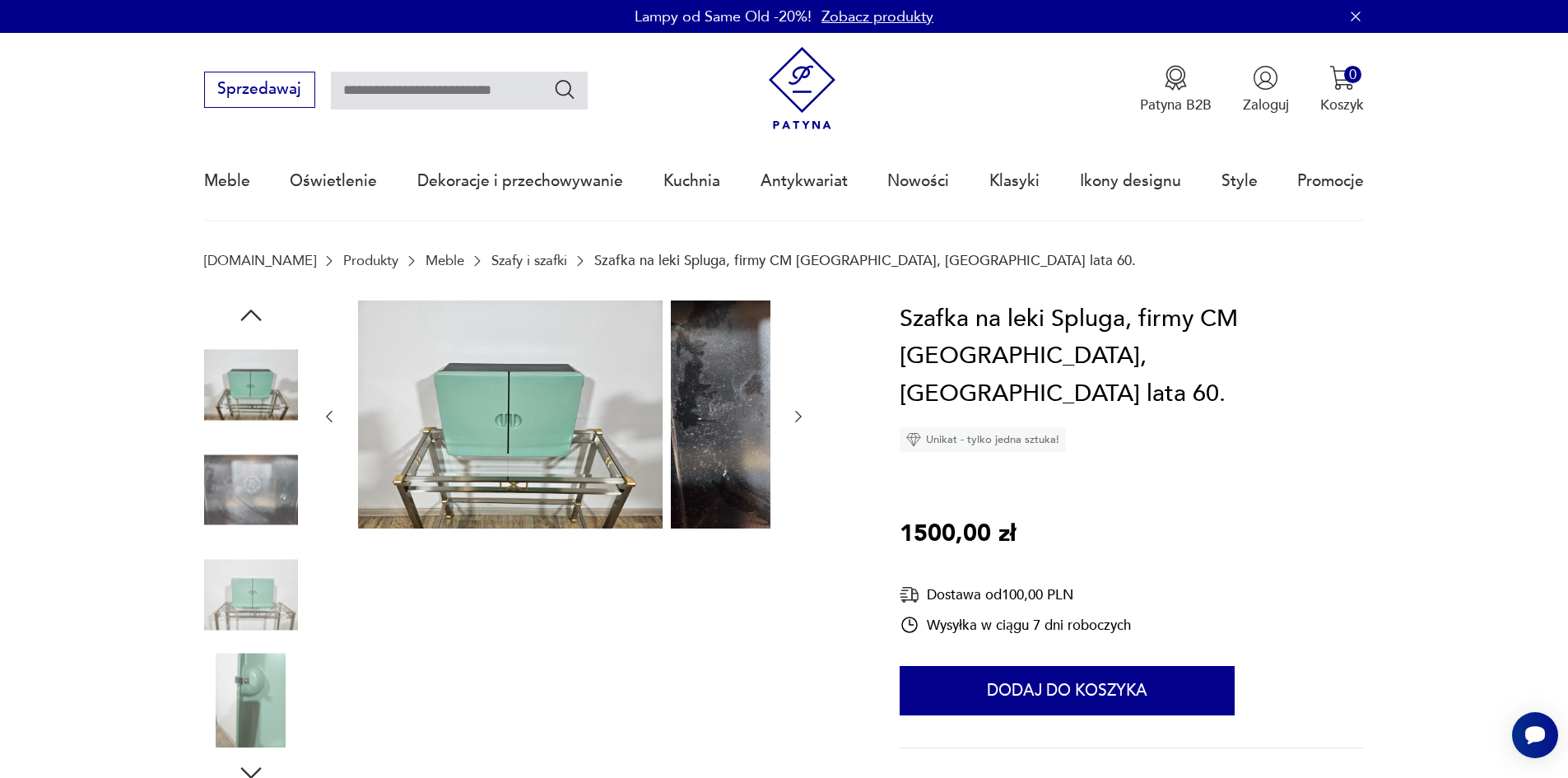
click at [226, 537] on img at bounding box center [250, 489] width 94 height 94
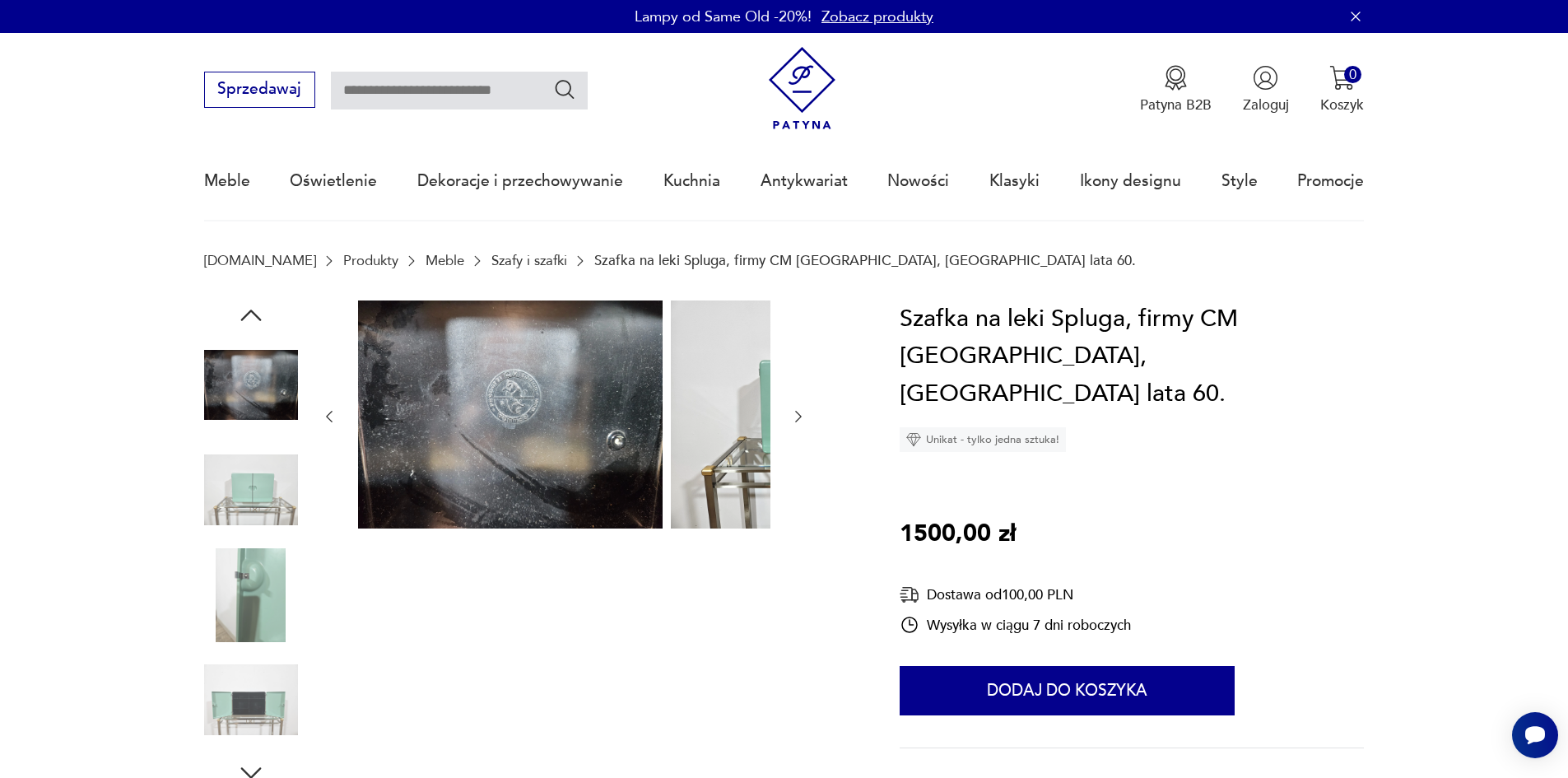
click at [242, 593] on img at bounding box center [250, 595] width 94 height 94
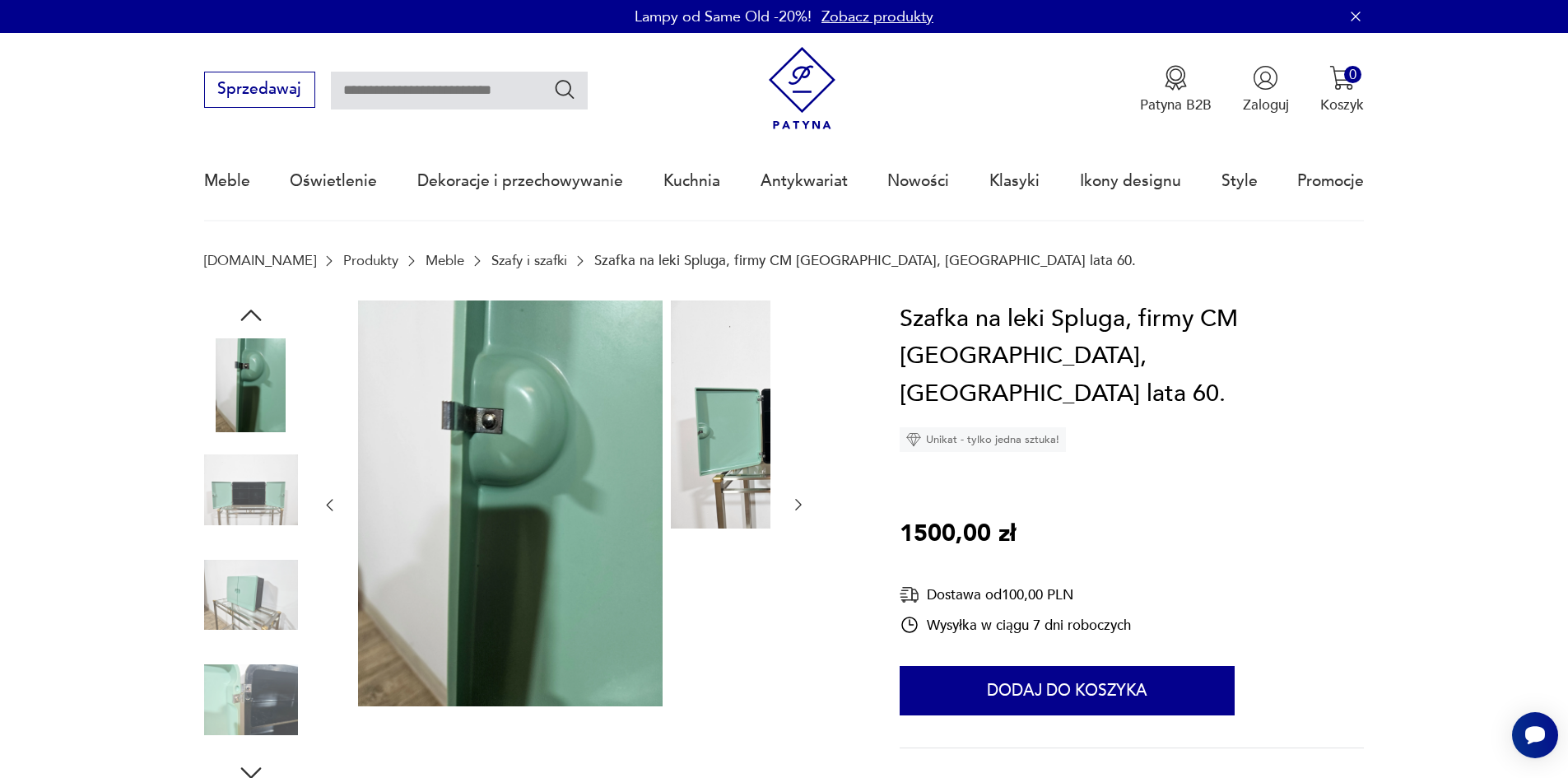
click at [247, 643] on img at bounding box center [250, 595] width 94 height 94
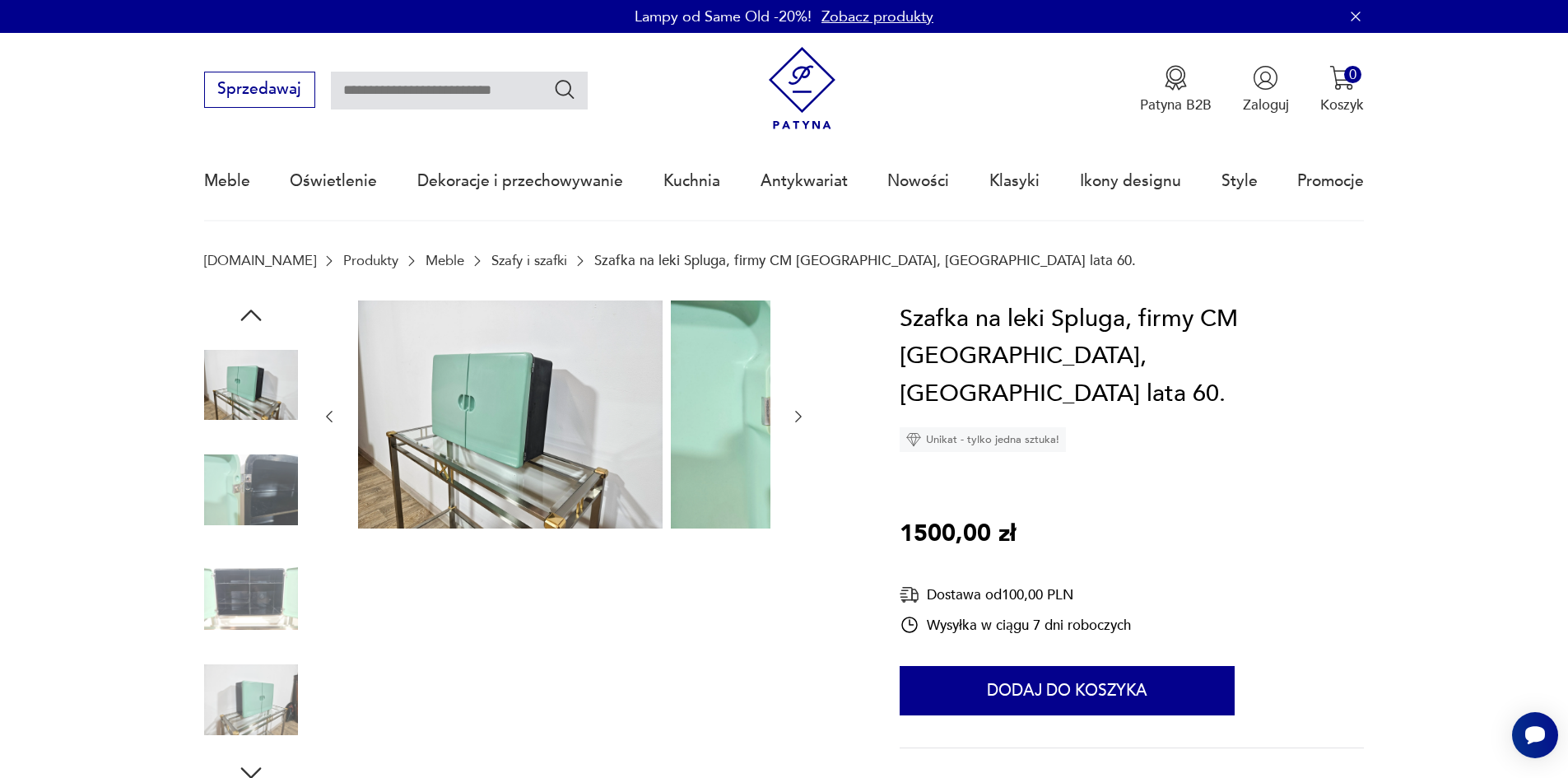
click at [236, 314] on icon "button" at bounding box center [250, 315] width 30 height 30
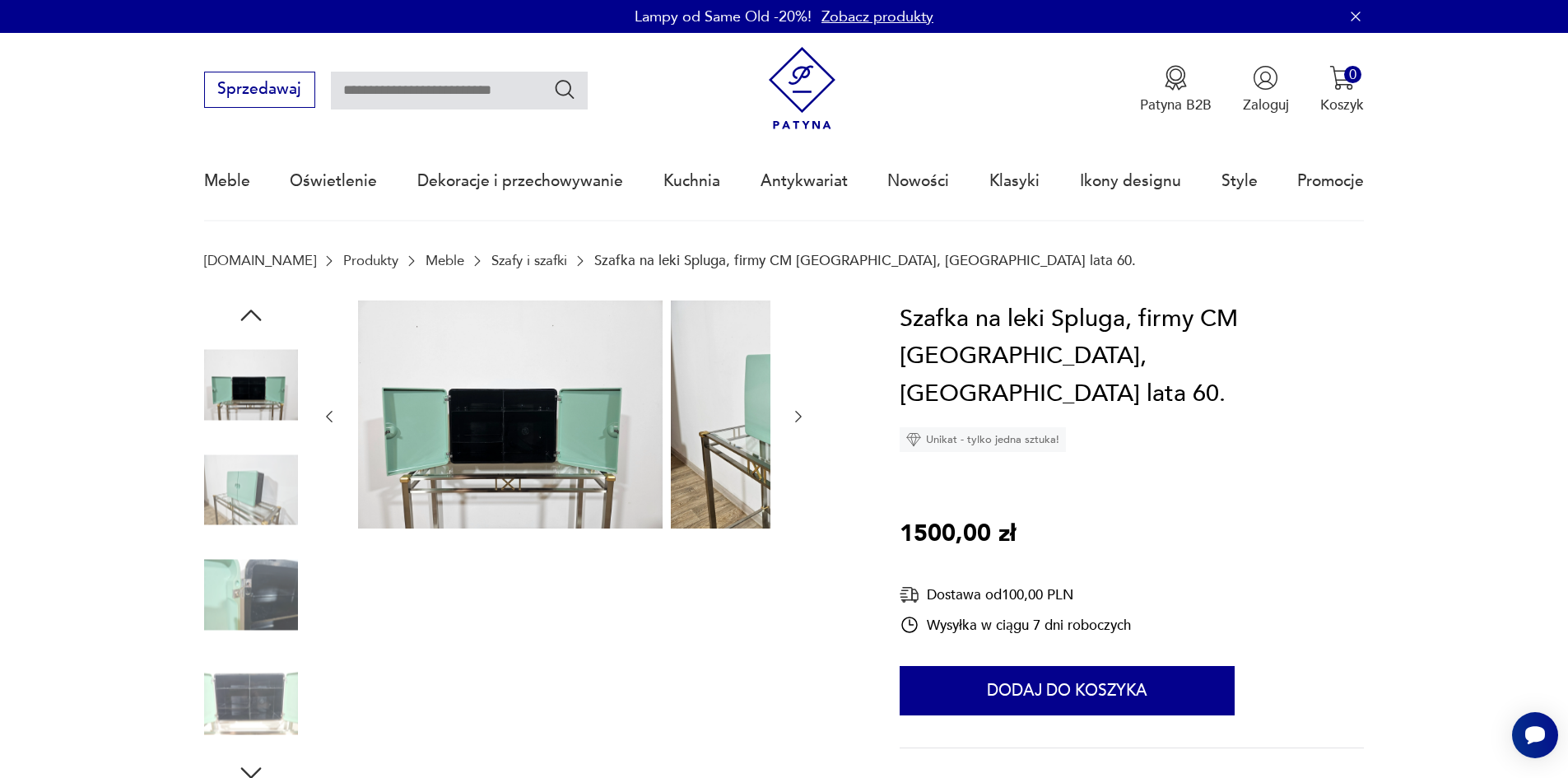
click at [231, 379] on img at bounding box center [250, 385] width 94 height 94
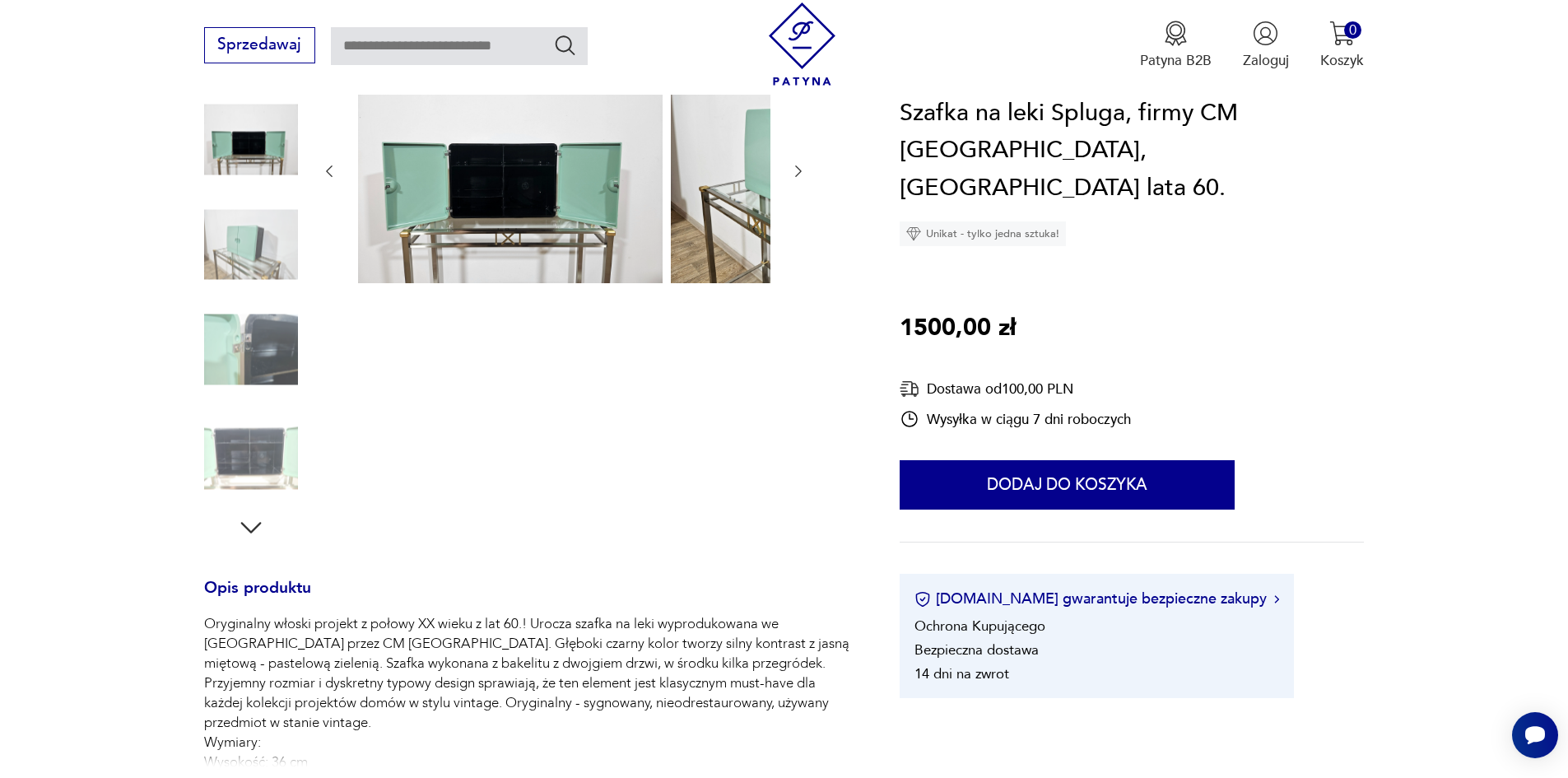
scroll to position [247, 0]
click at [232, 461] on img at bounding box center [250, 453] width 94 height 94
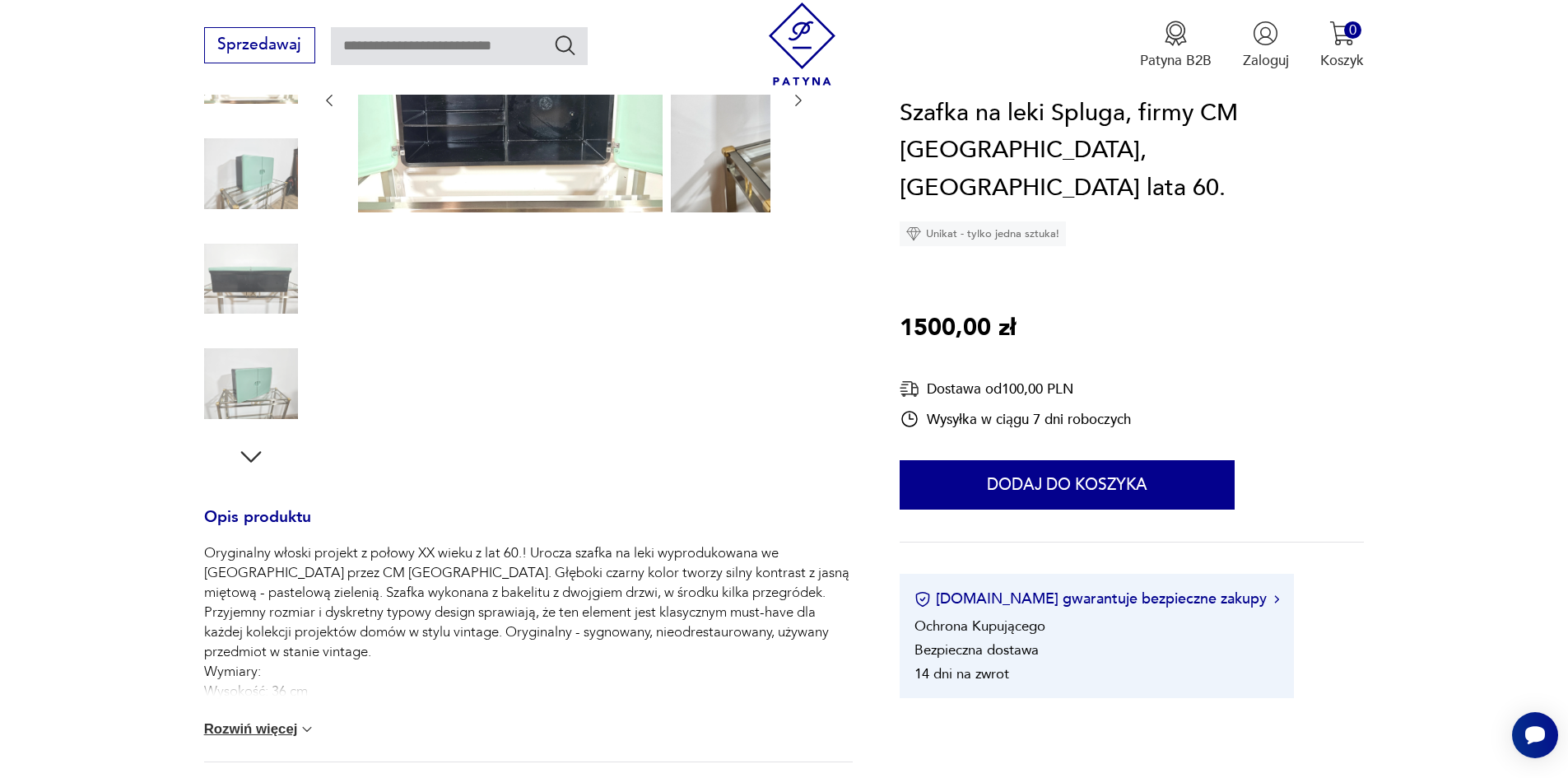
scroll to position [411, 0]
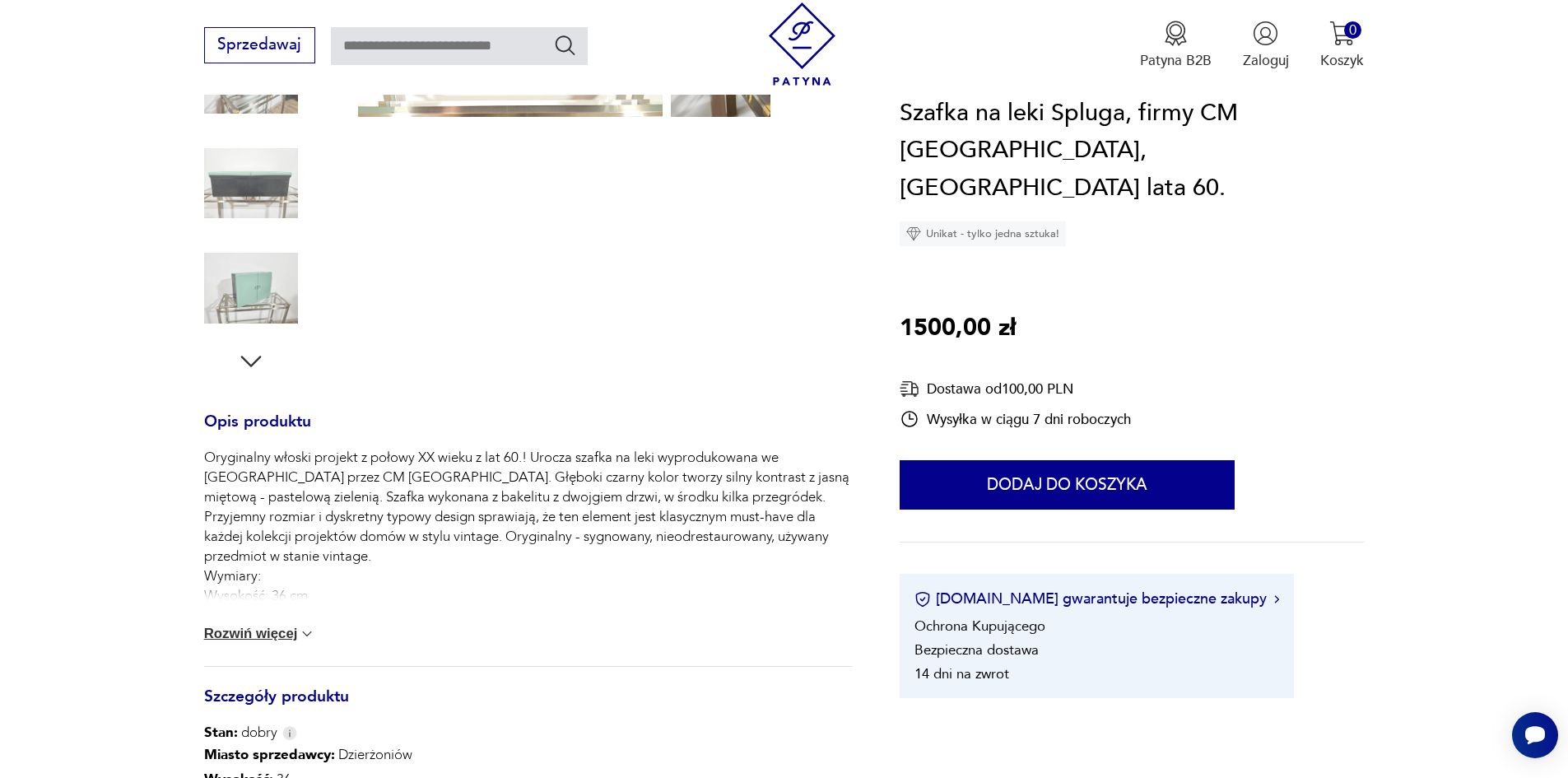
click at [242, 643] on button "Rozwiń więcej" at bounding box center [260, 633] width 112 height 16
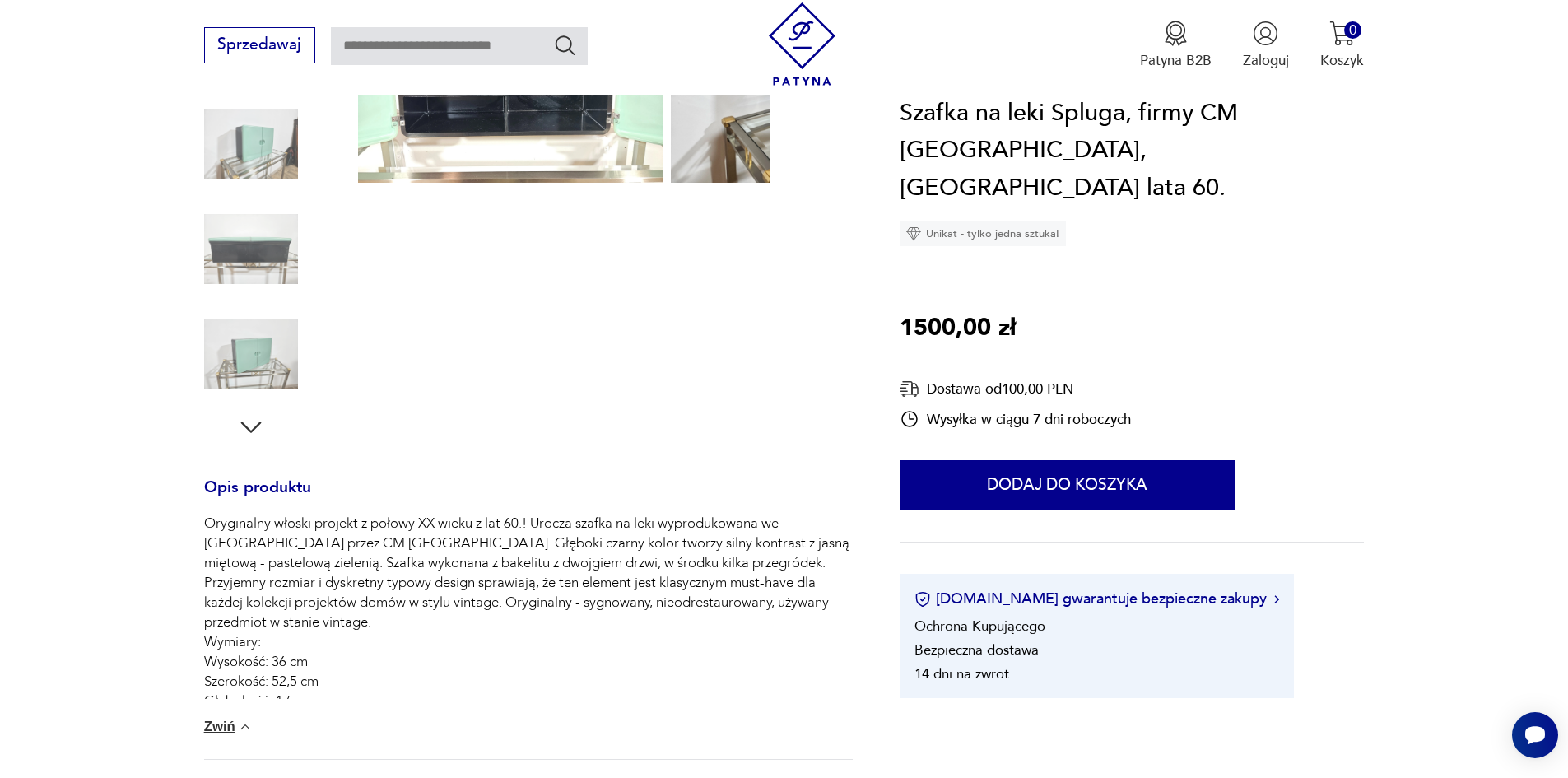
scroll to position [329, 0]
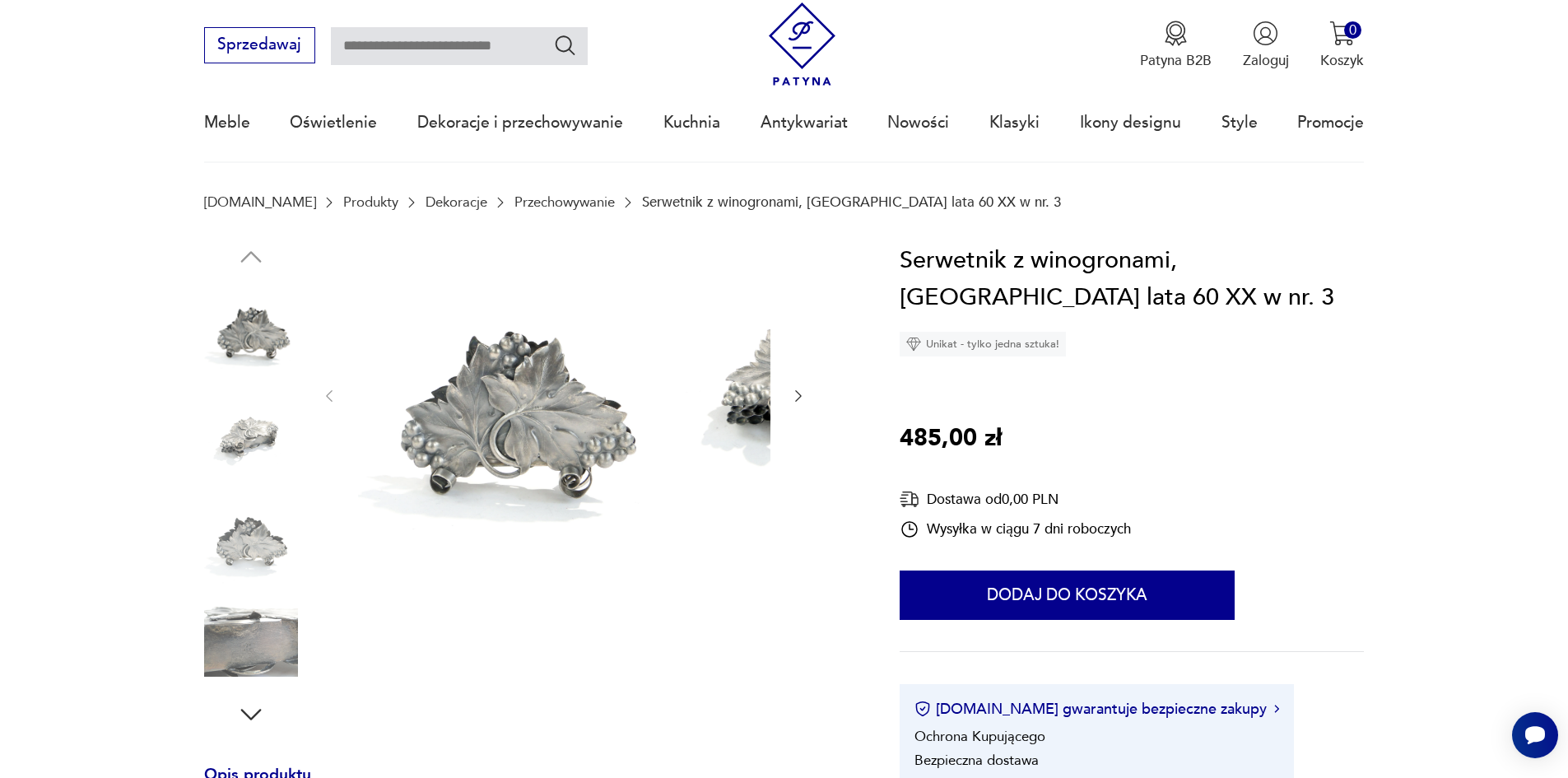
scroll to position [165, 0]
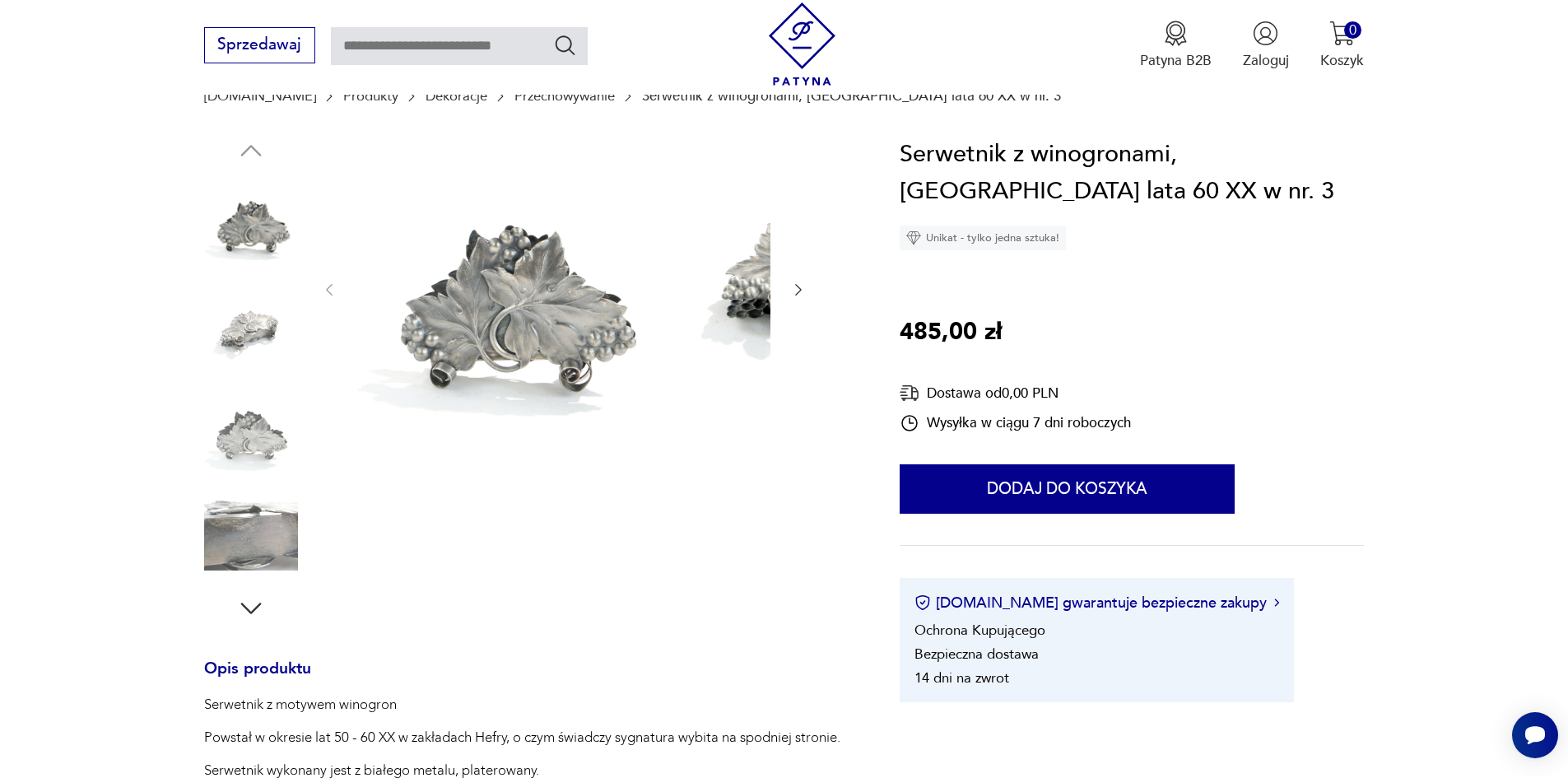
click at [207, 417] on img at bounding box center [250, 430] width 94 height 94
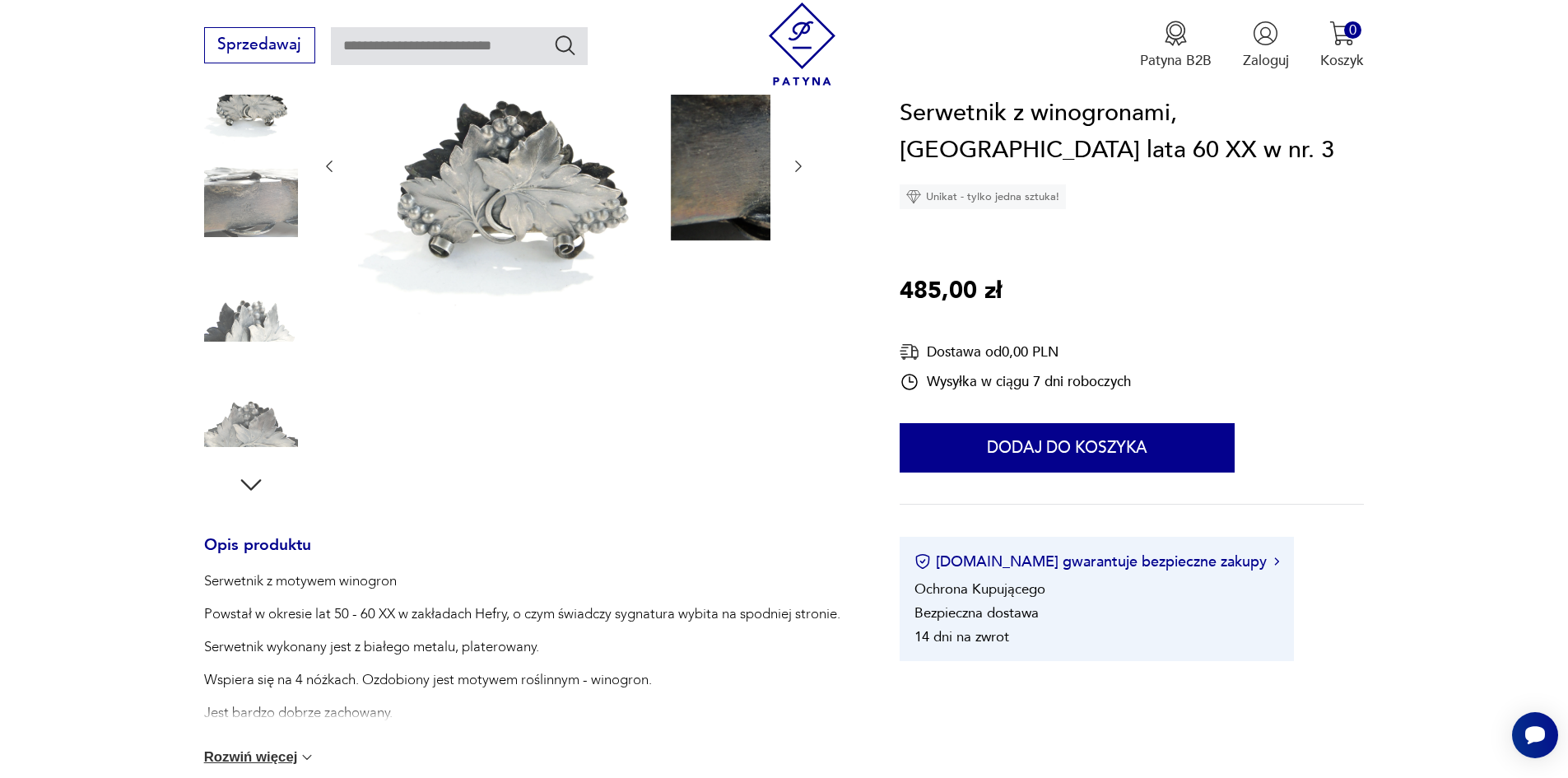
scroll to position [329, 0]
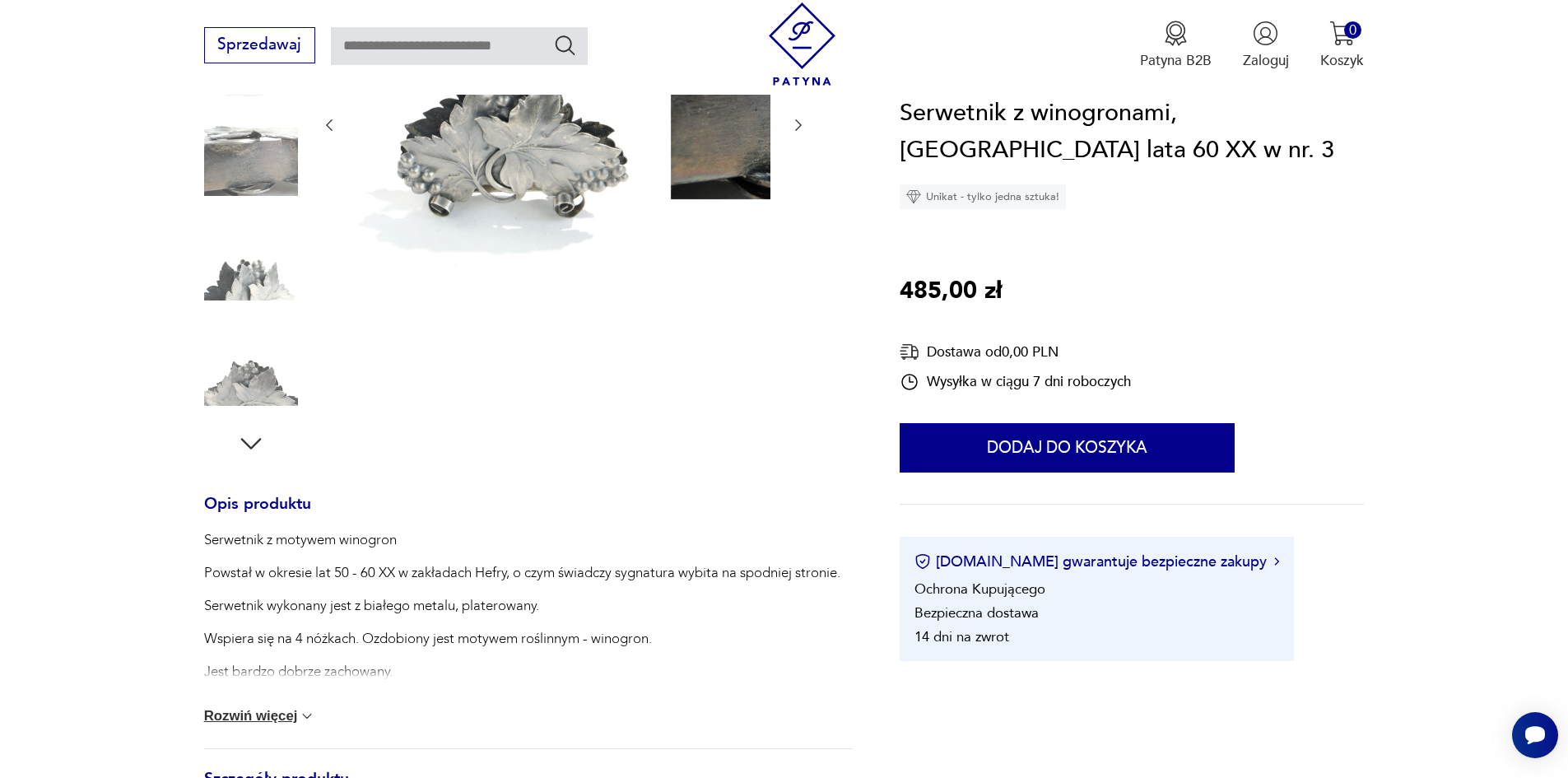
click at [256, 718] on div "Serwetnik z motywem winogron Powstał w okresie lat 50 - 60 XX w zakładach Hefry…" at bounding box center [528, 639] width 648 height 218
click at [245, 725] on button "Rozwiń więcej" at bounding box center [260, 715] width 112 height 16
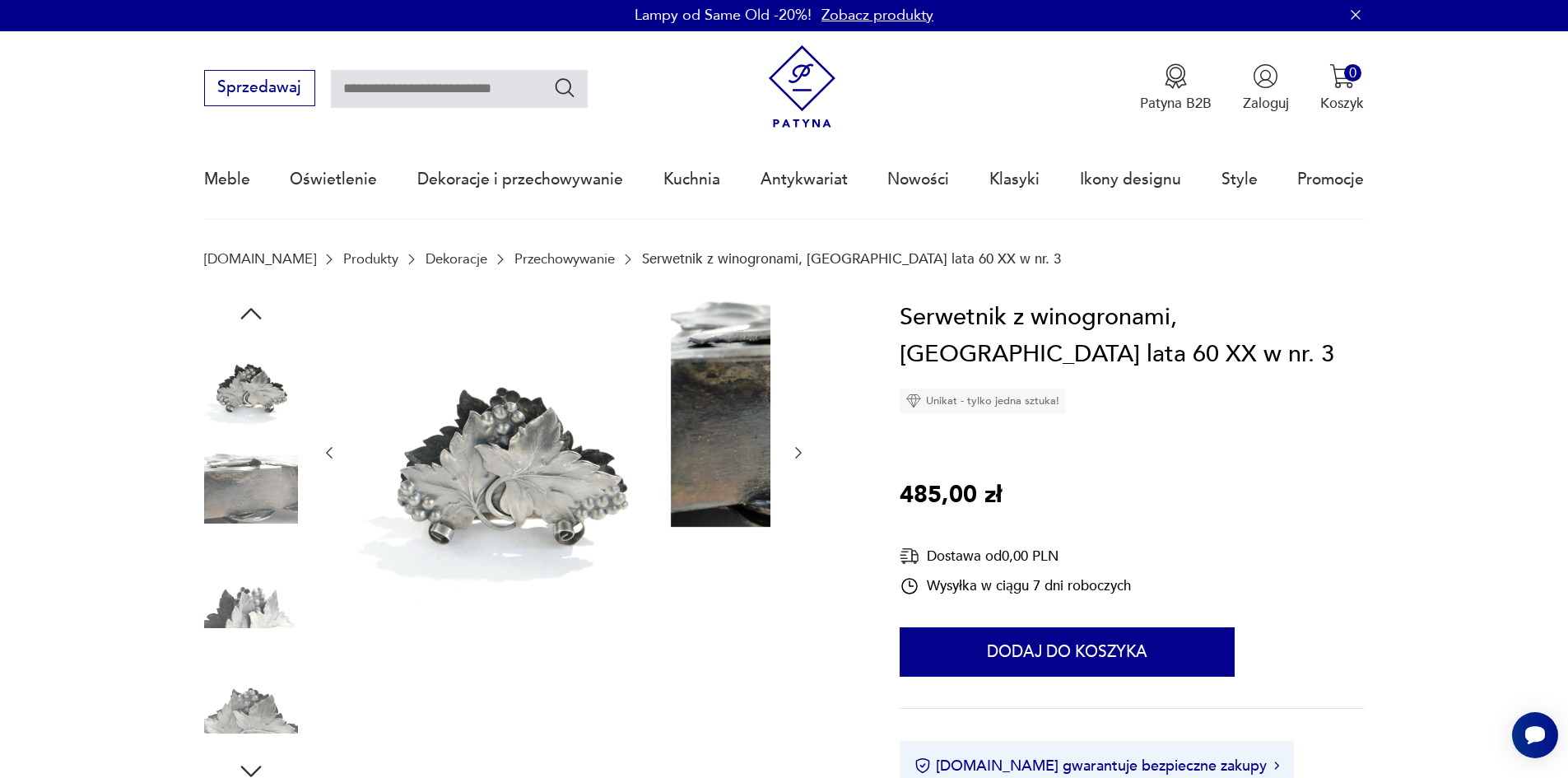
scroll to position [0, 0]
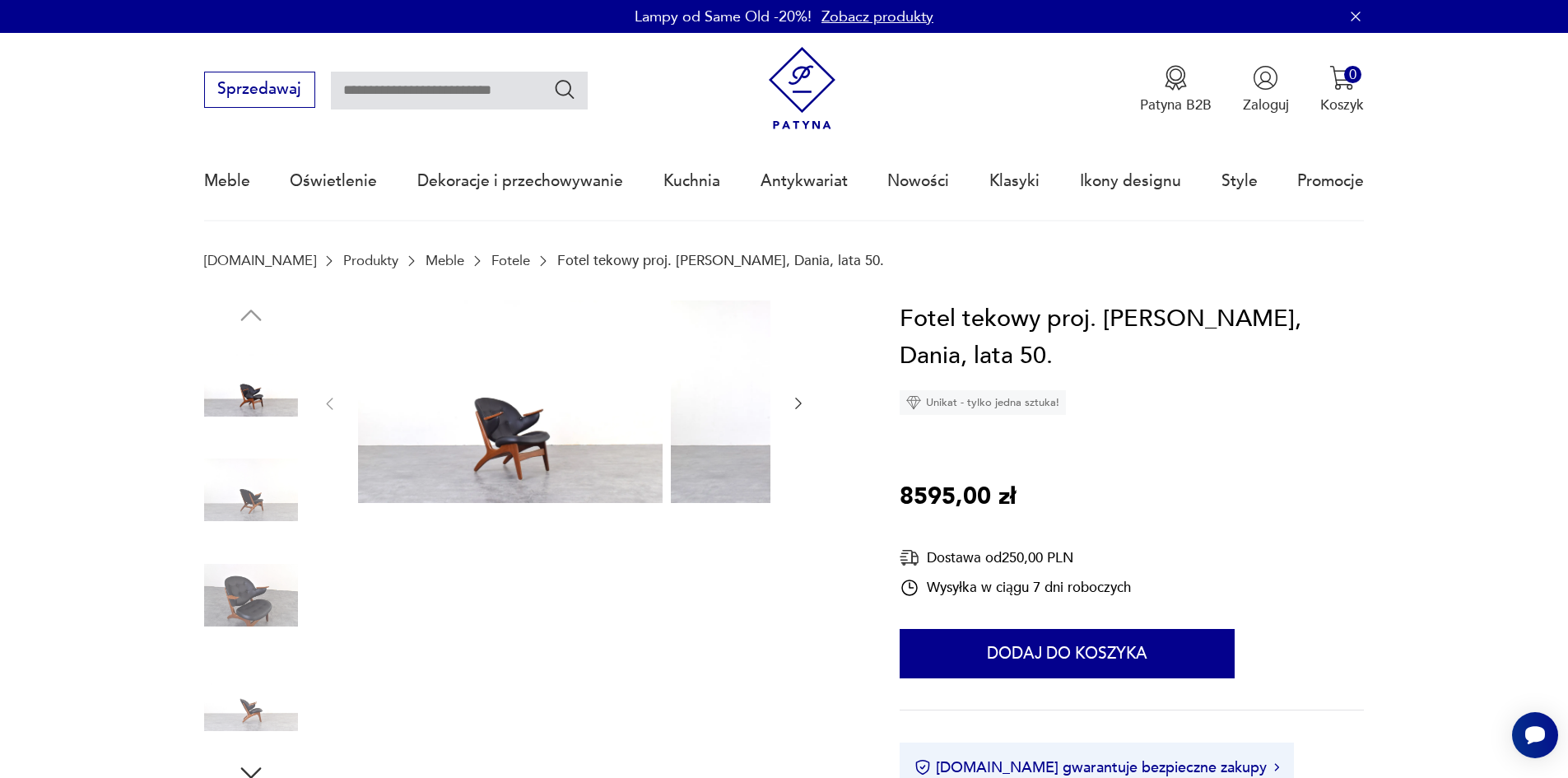
click at [233, 476] on img at bounding box center [250, 489] width 94 height 94
